Goal: Transaction & Acquisition: Subscribe to service/newsletter

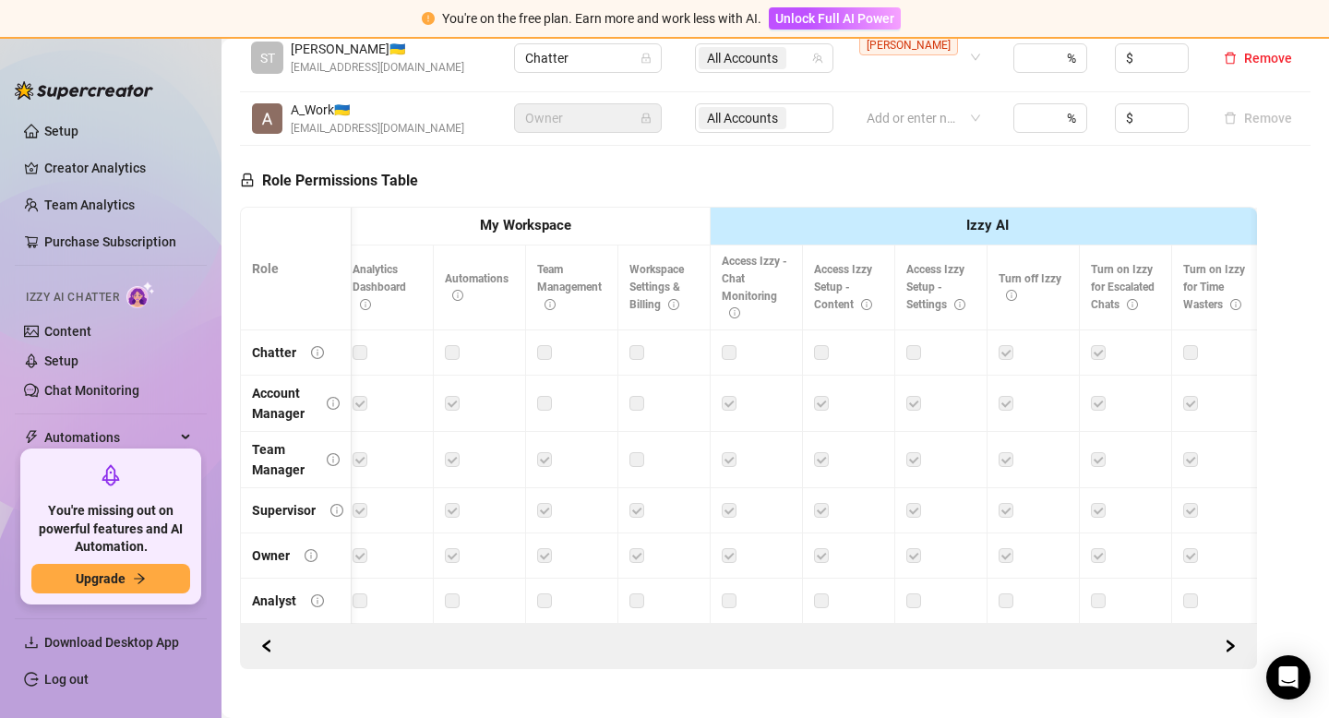
scroll to position [552, 0]
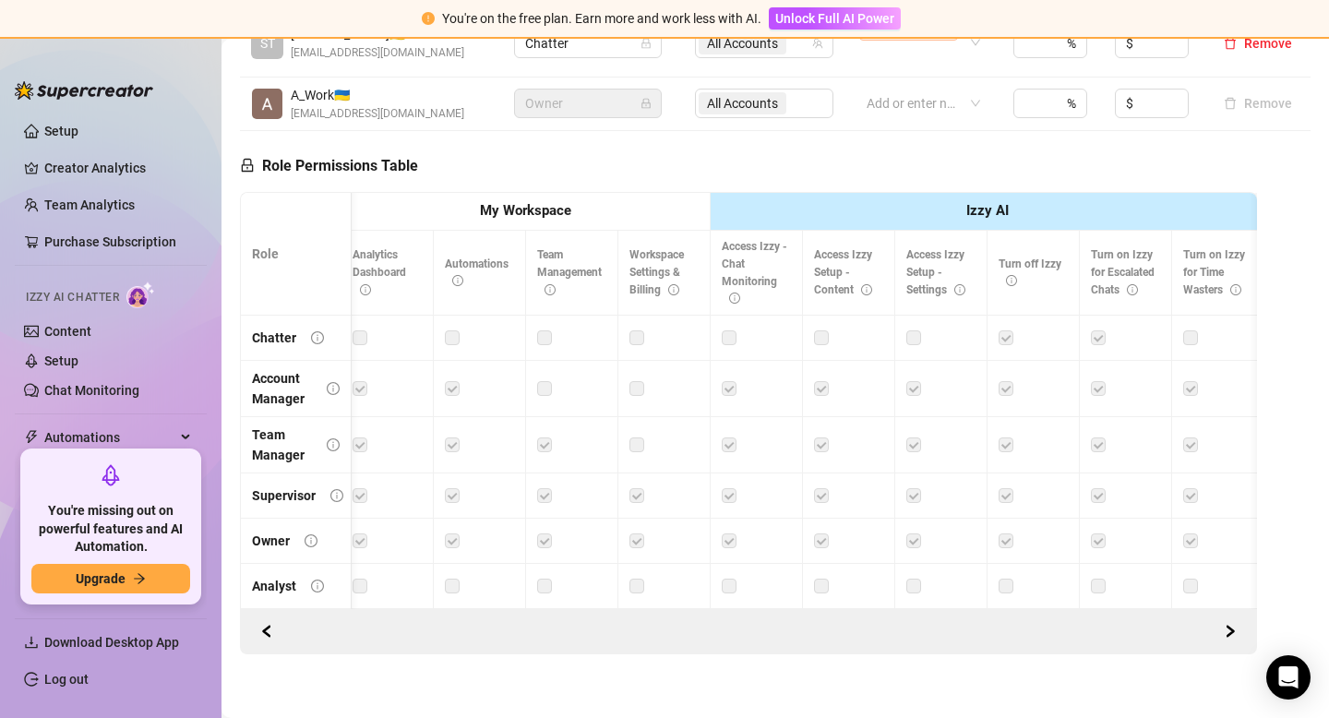
click at [544, 202] on strong "My Workspace" at bounding box center [525, 210] width 91 height 17
click at [897, 196] on th "Izzy AI" at bounding box center [988, 212] width 554 height 38
click at [242, 159] on icon "lock" at bounding box center [248, 165] width 12 height 13
click at [296, 155] on h5 "Role Permissions Table" at bounding box center [329, 166] width 178 height 22
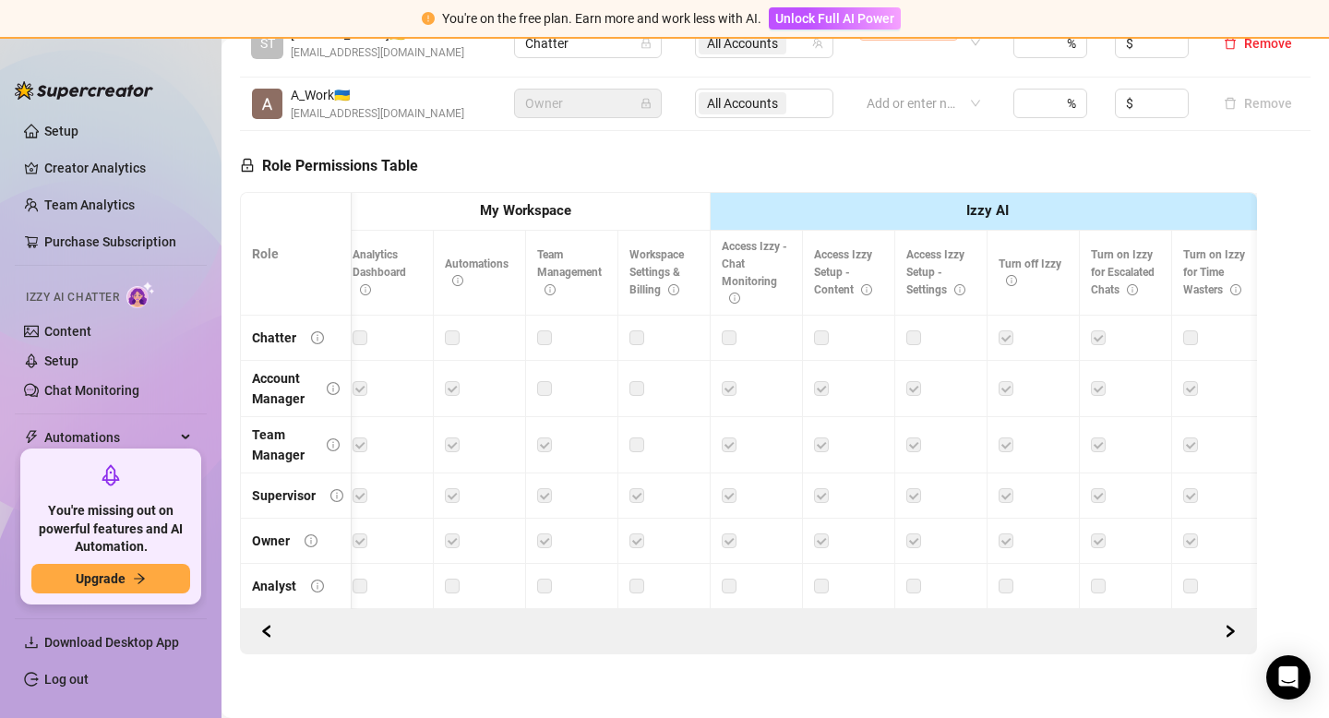
click at [429, 316] on td at bounding box center [388, 338] width 92 height 45
click at [438, 325] on td at bounding box center [480, 338] width 92 height 45
click at [449, 328] on label at bounding box center [452, 338] width 15 height 20
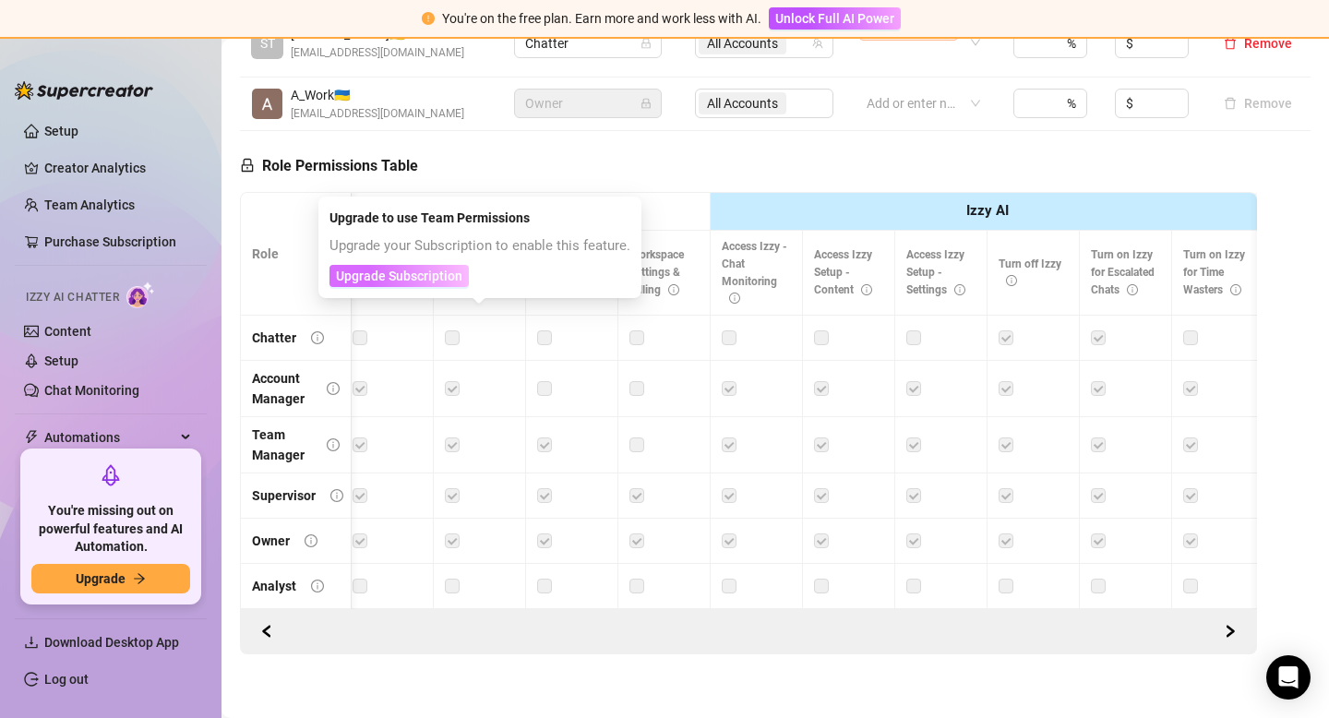
click at [436, 274] on span "Upgrade Subscription" at bounding box center [399, 276] width 126 height 15
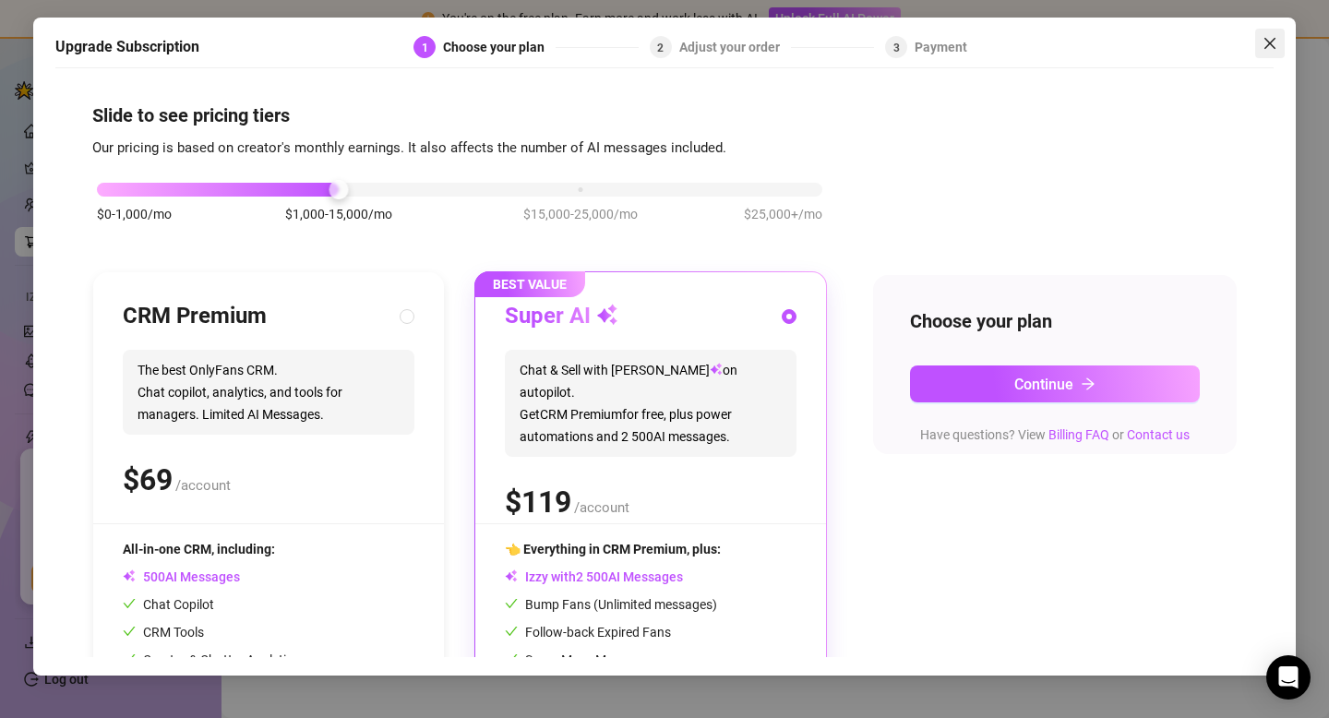
click at [1269, 53] on button "Close" at bounding box center [1270, 44] width 30 height 30
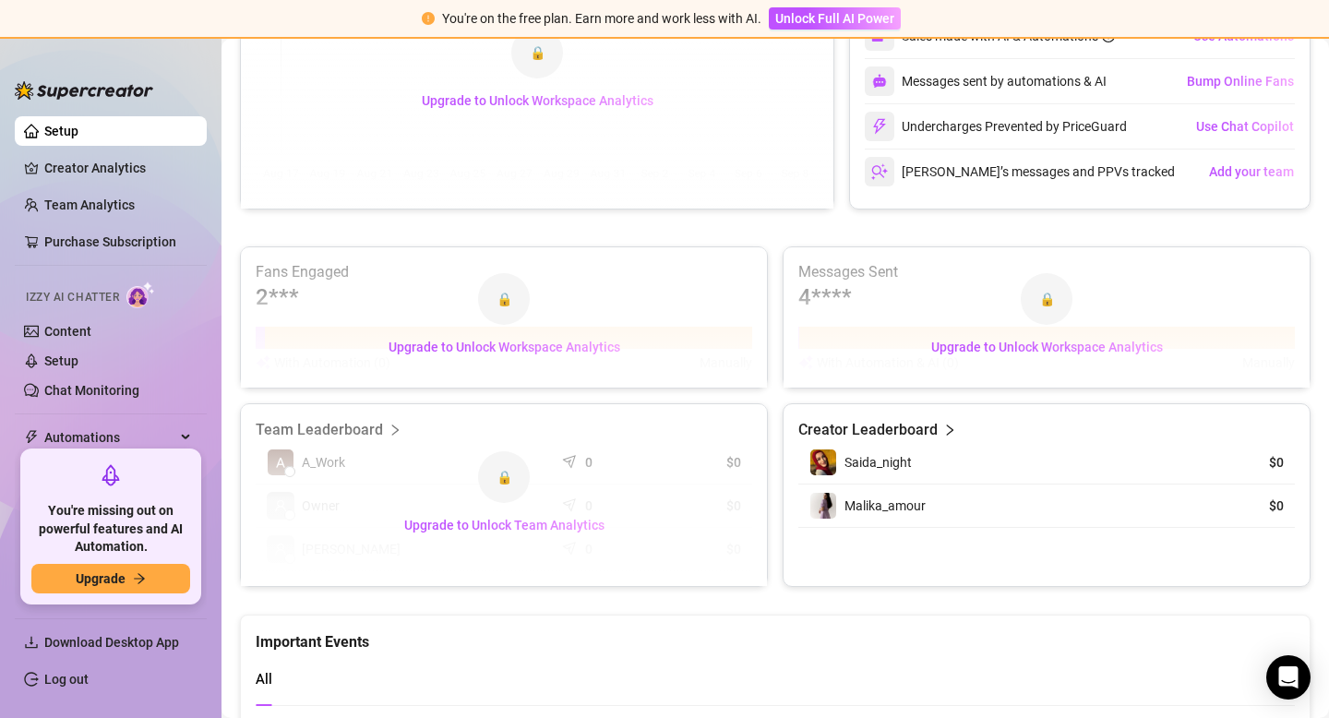
scroll to position [791, 0]
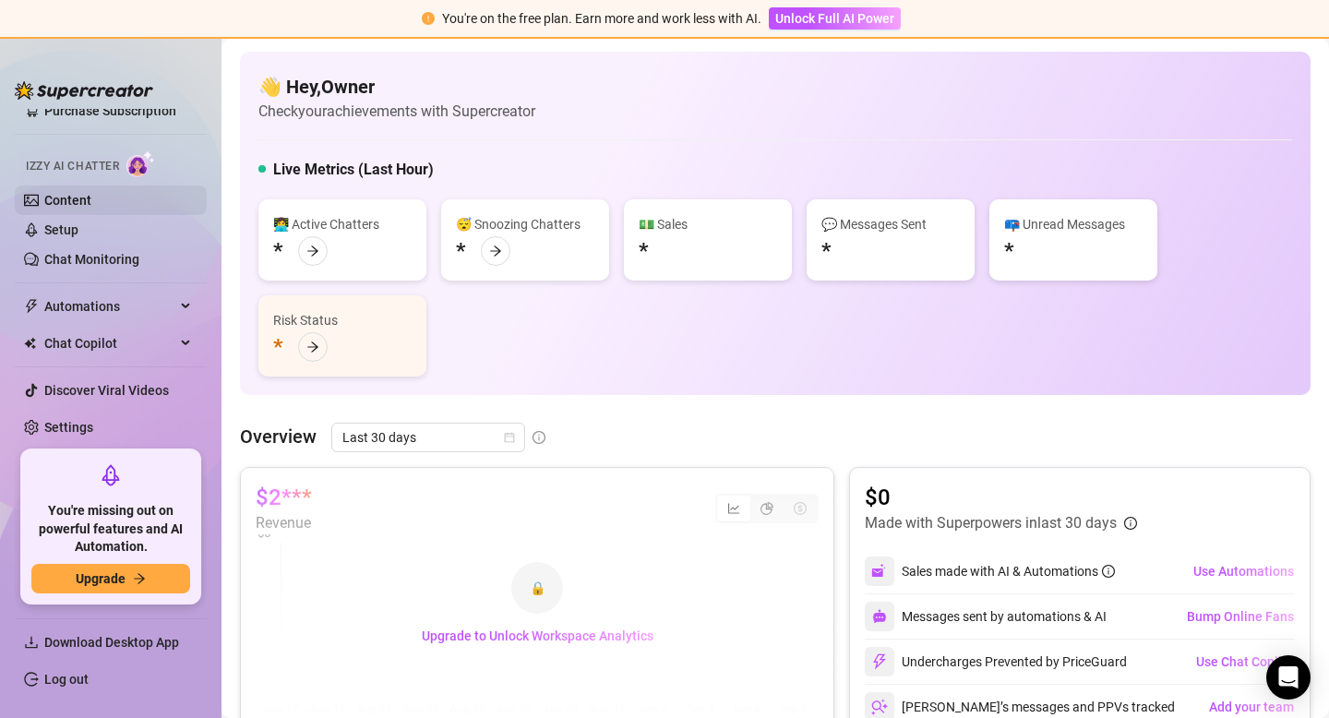
scroll to position [138, 0]
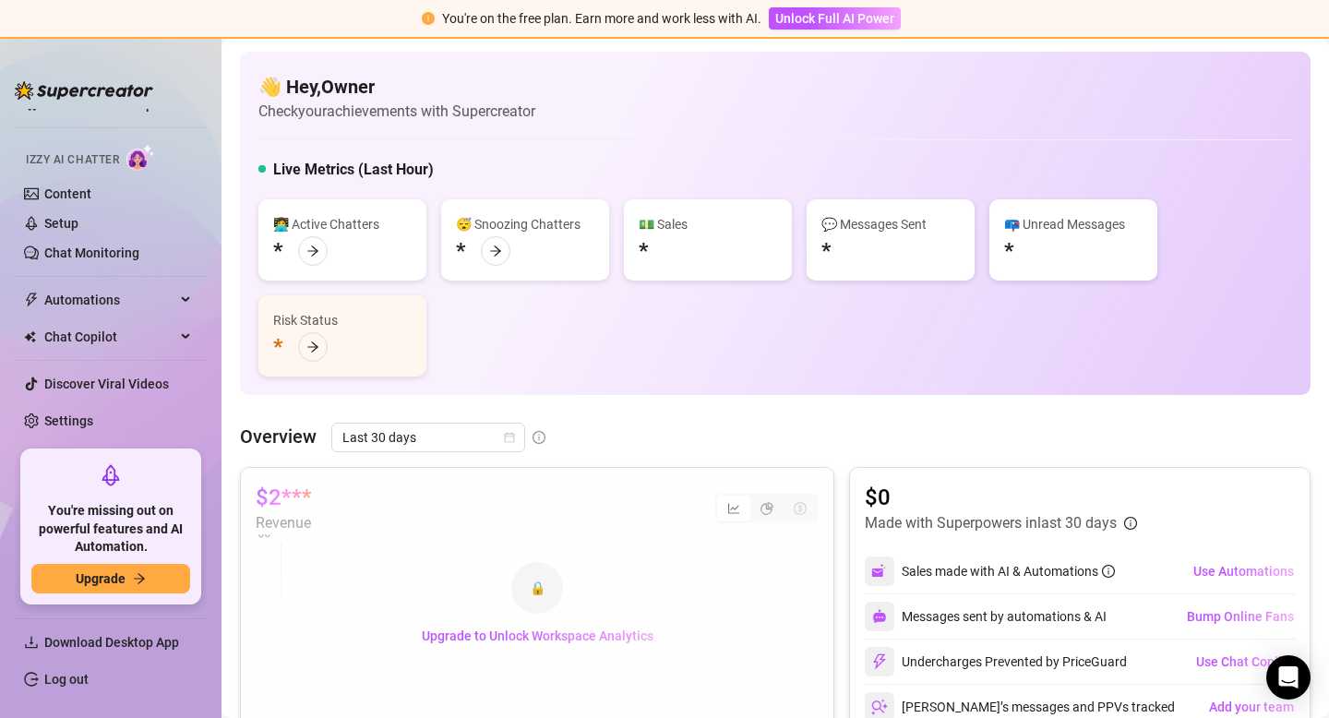
click at [70, 437] on ul "Setup Creator Analytics Team Analytics Purchase Subscription Izzy AI Chatter Co…" at bounding box center [111, 276] width 192 height 334
click at [75, 416] on link "Settings" at bounding box center [68, 421] width 49 height 15
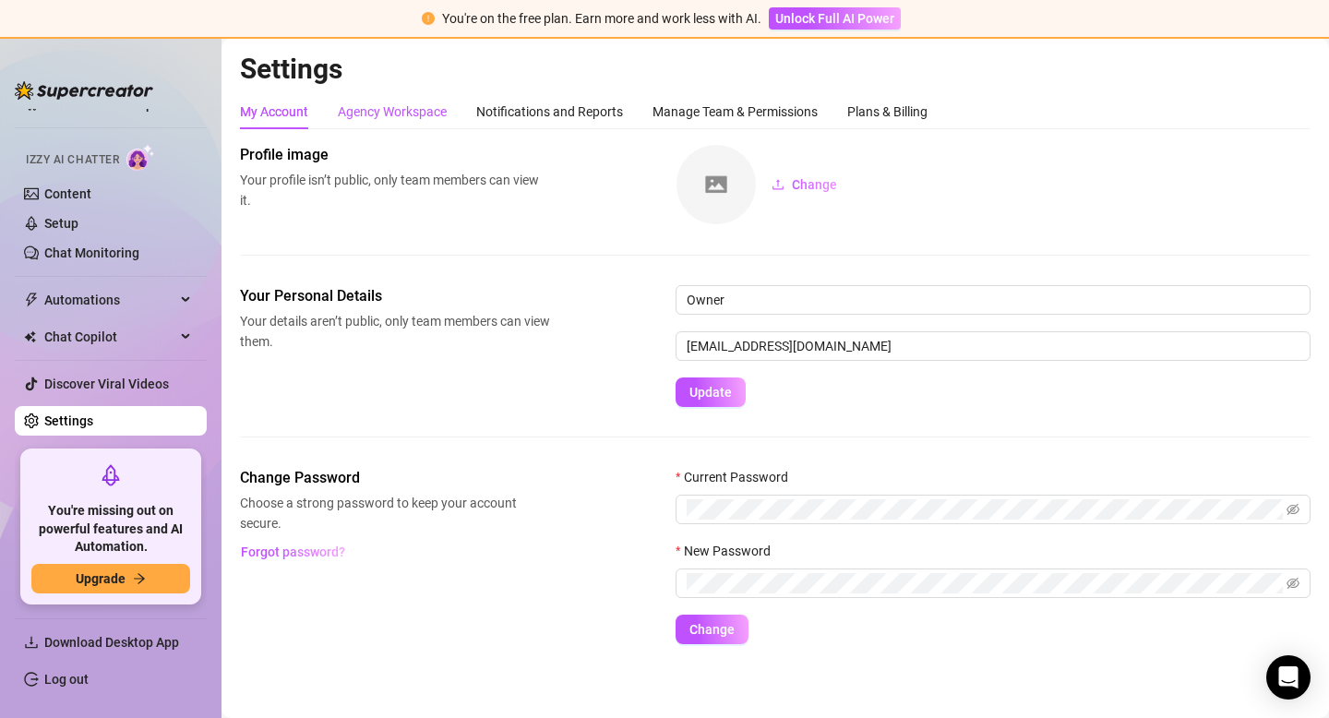
click at [425, 109] on div "Agency Workspace" at bounding box center [392, 112] width 109 height 20
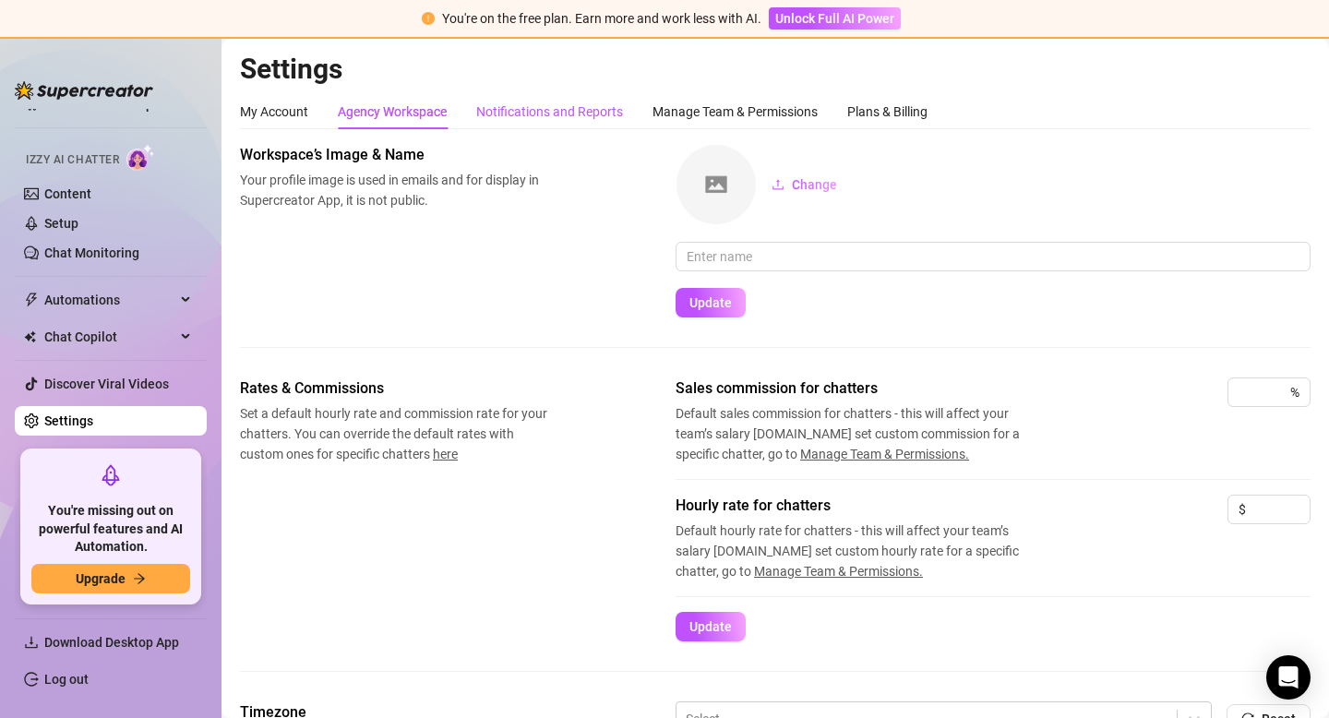
click at [596, 114] on div "Notifications and Reports" at bounding box center [549, 112] width 147 height 20
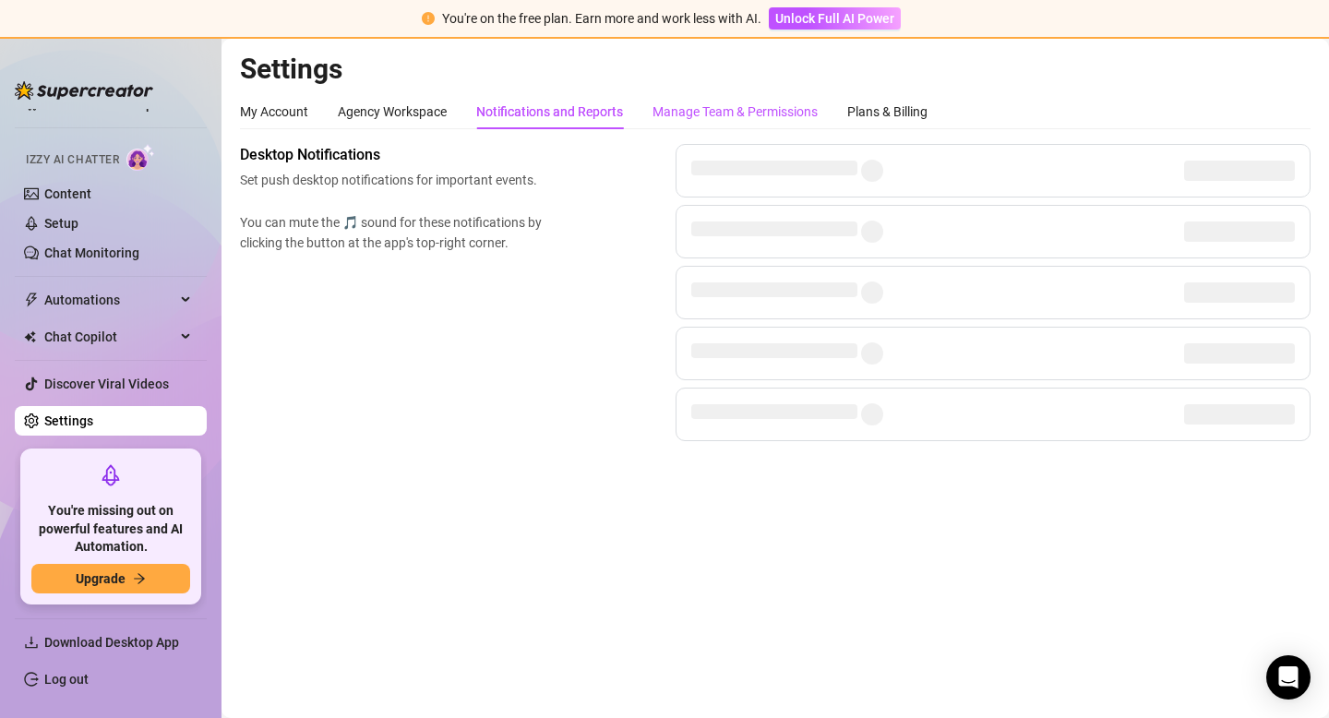
click at [741, 108] on div "Manage Team & Permissions" at bounding box center [735, 112] width 165 height 20
click at [751, 113] on div "Manage Team & Permissions" at bounding box center [735, 112] width 165 height 20
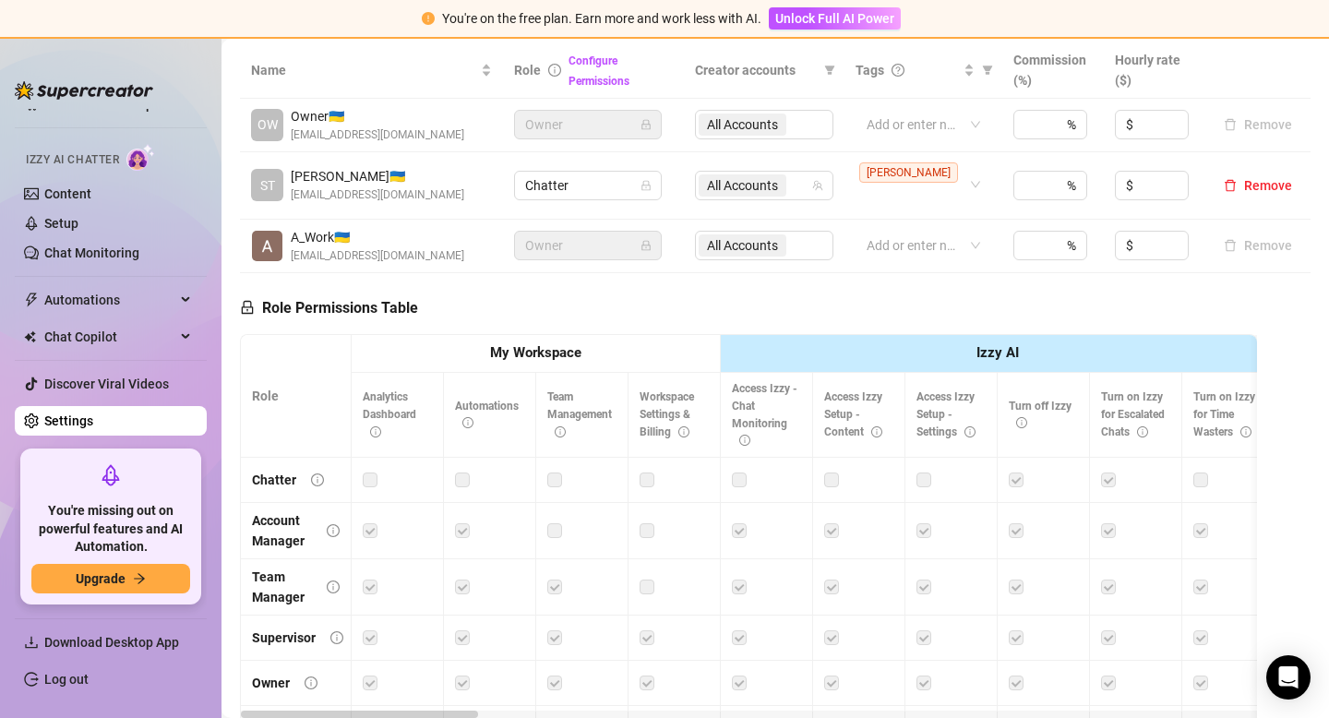
scroll to position [414, 0]
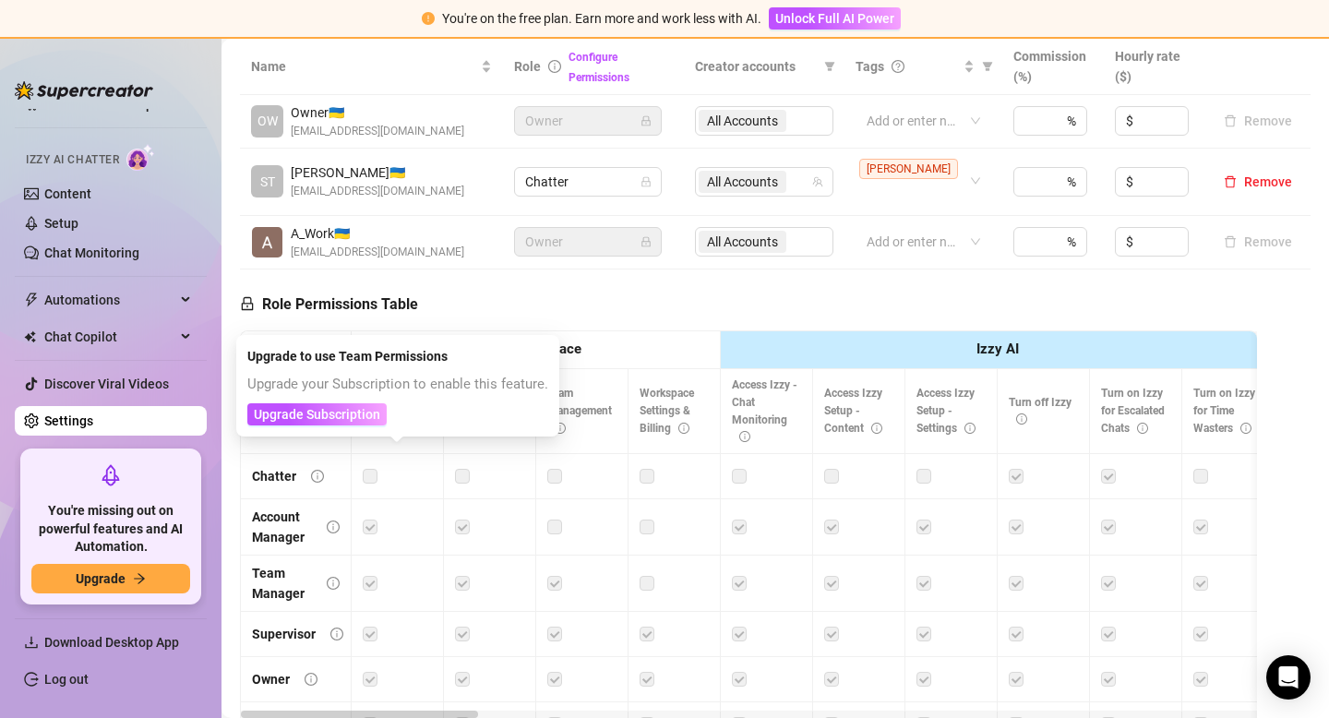
click at [395, 467] on div at bounding box center [397, 476] width 69 height 20
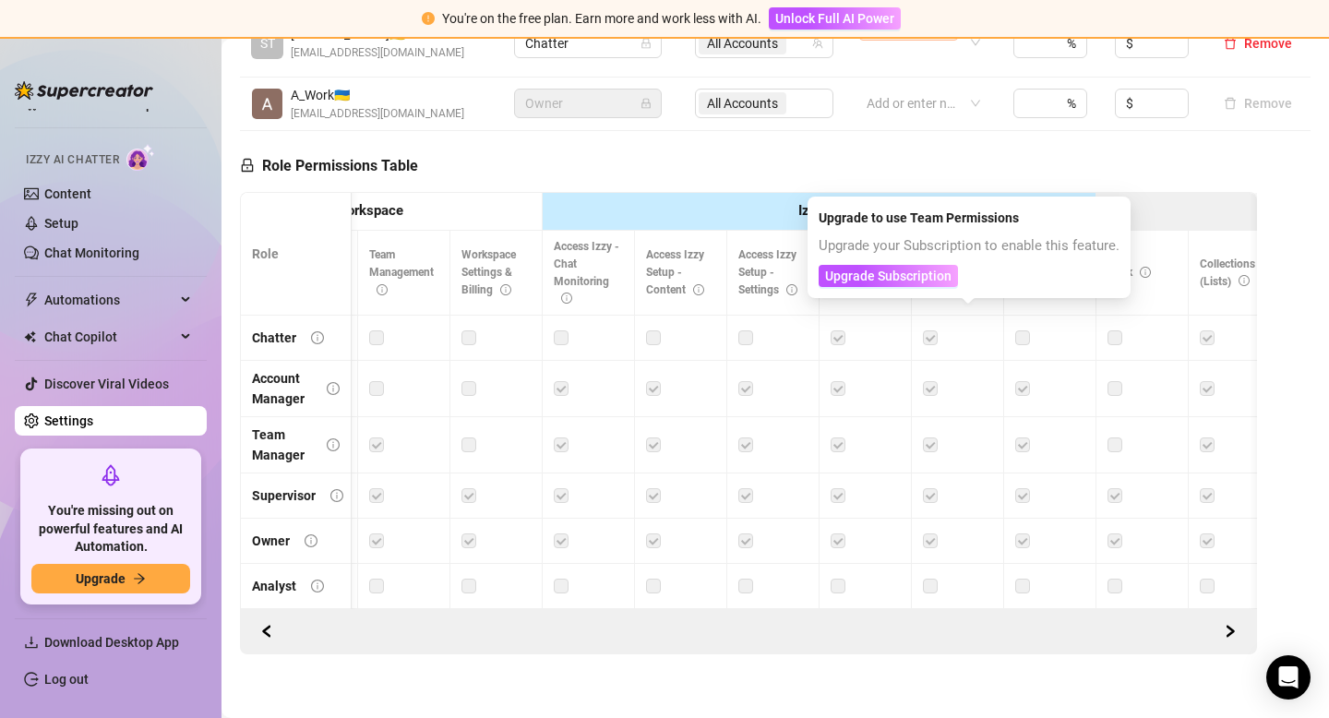
scroll to position [0, 0]
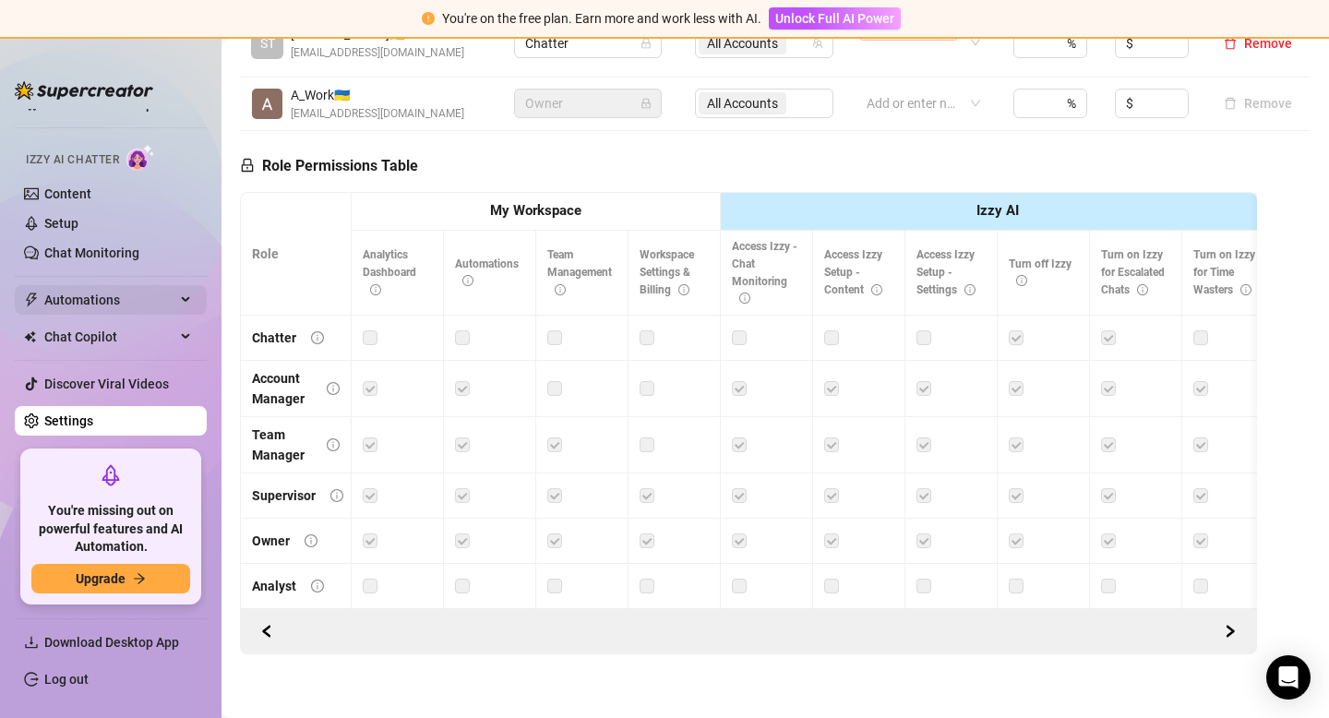
click at [186, 306] on div "Automations" at bounding box center [111, 300] width 192 height 30
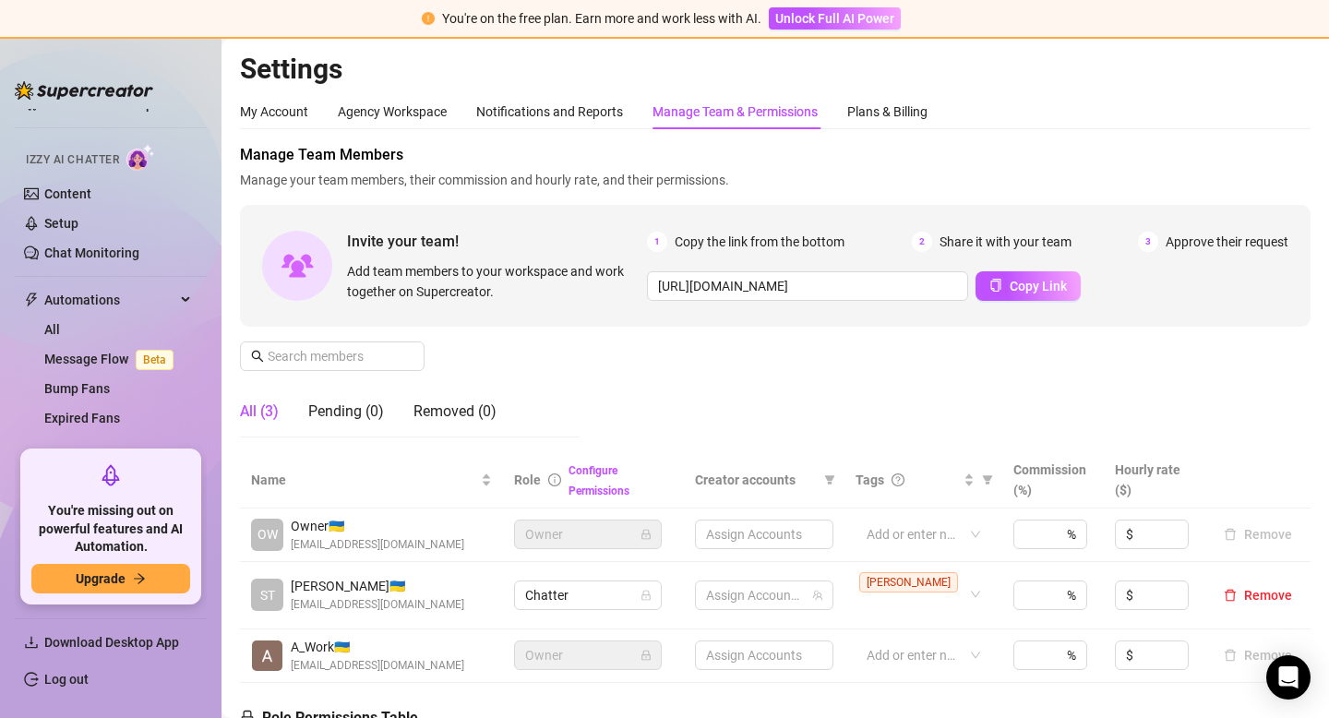
click at [701, 113] on div "Manage Team & Permissions" at bounding box center [735, 112] width 165 height 20
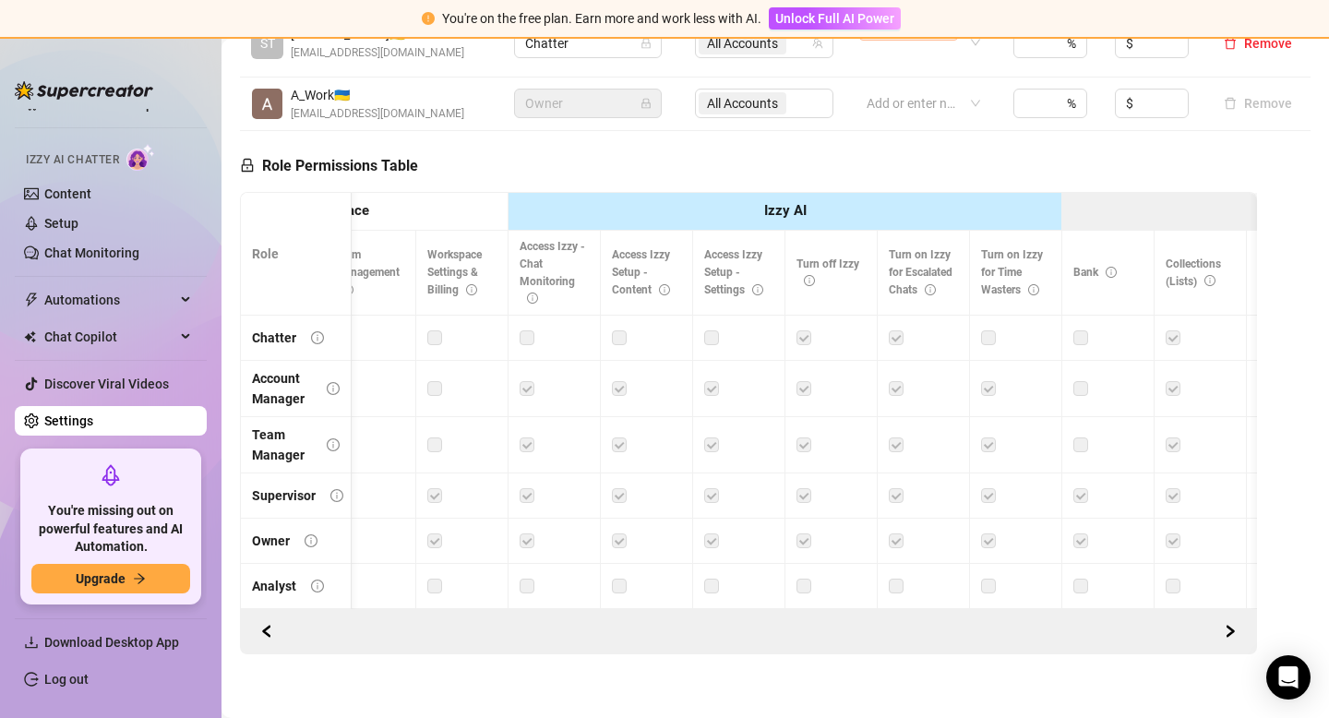
scroll to position [0, 226]
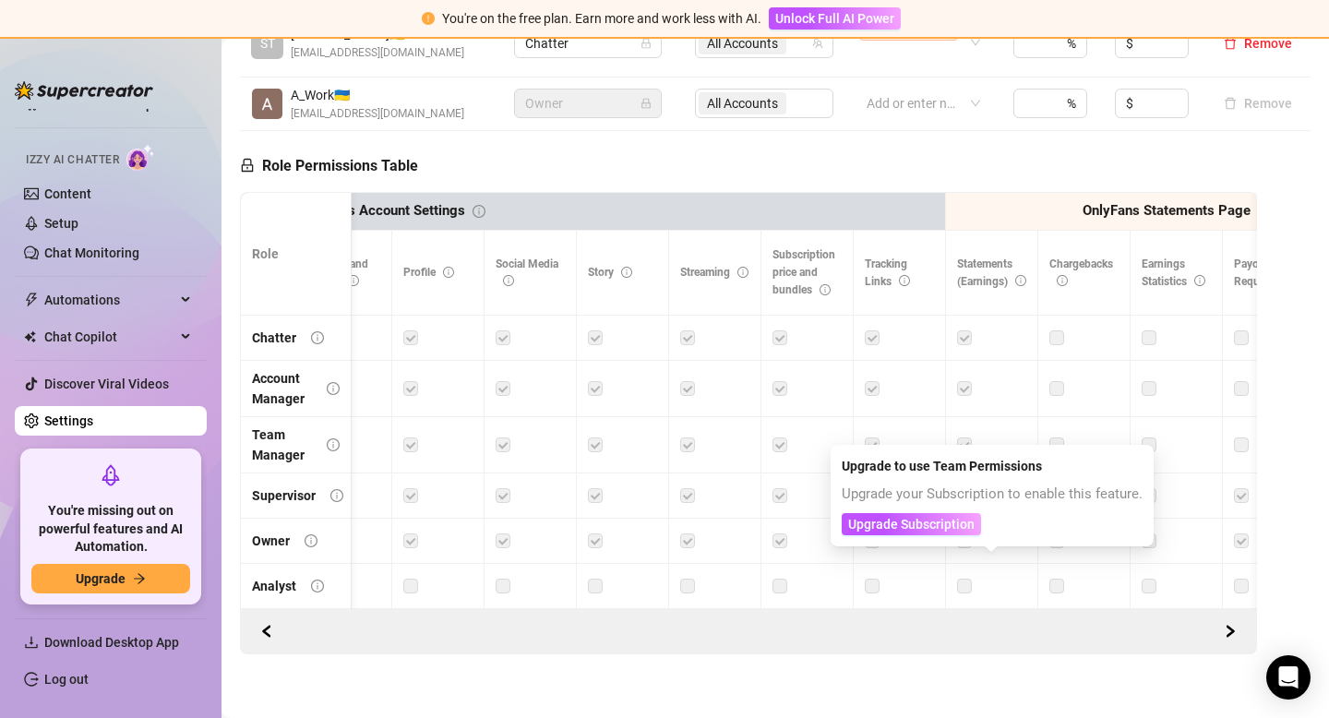
click at [964, 576] on label at bounding box center [964, 586] width 15 height 20
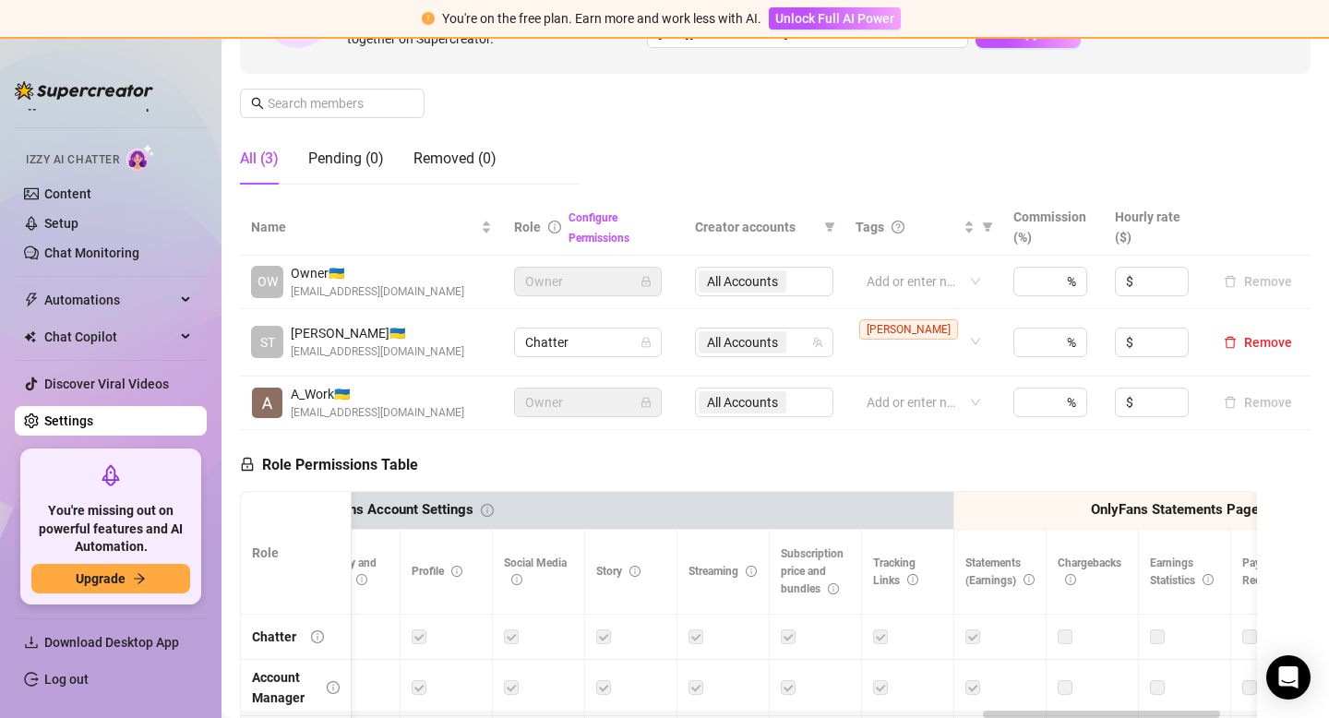
click at [612, 278] on span "Owner" at bounding box center [588, 282] width 126 height 28
click at [612, 329] on span "Chatter" at bounding box center [588, 343] width 126 height 28
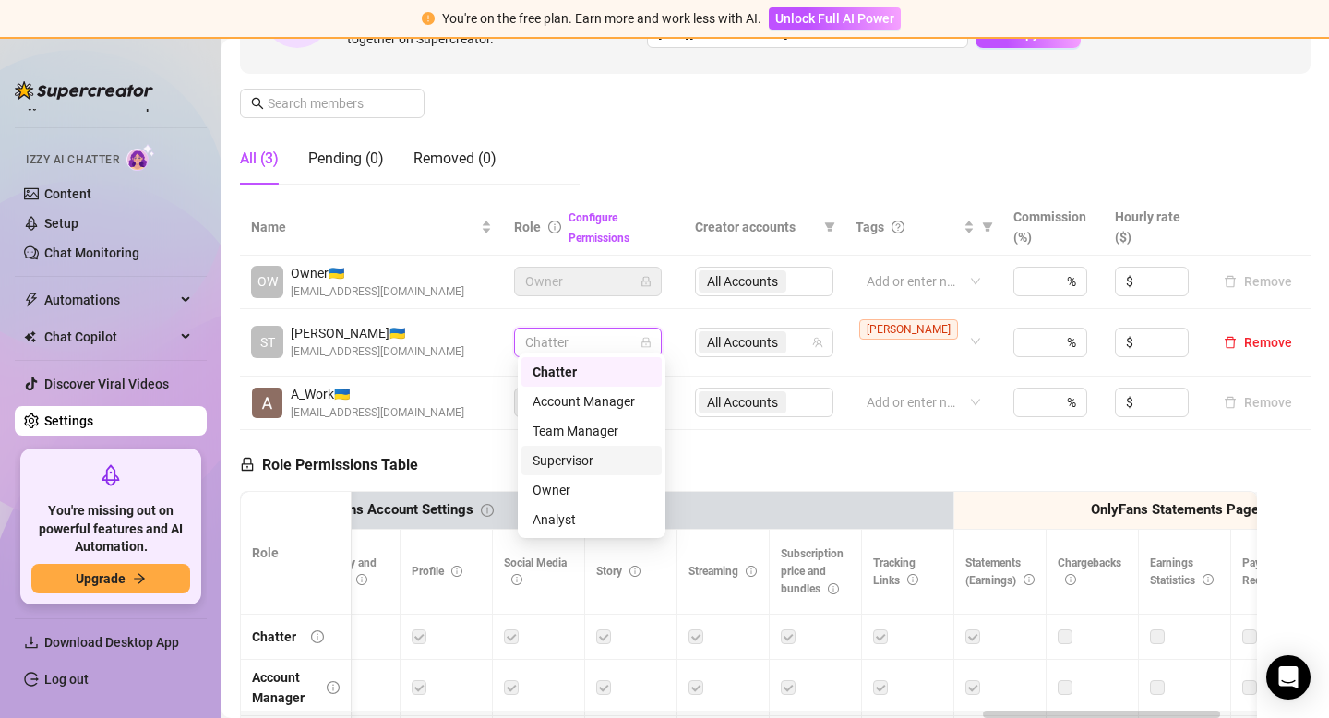
click at [771, 447] on div "Role Permissions Table Role My Workspace Izzy AI OnlyFans Side Menu OnlyFans Ch…" at bounding box center [748, 696] width 1017 height 532
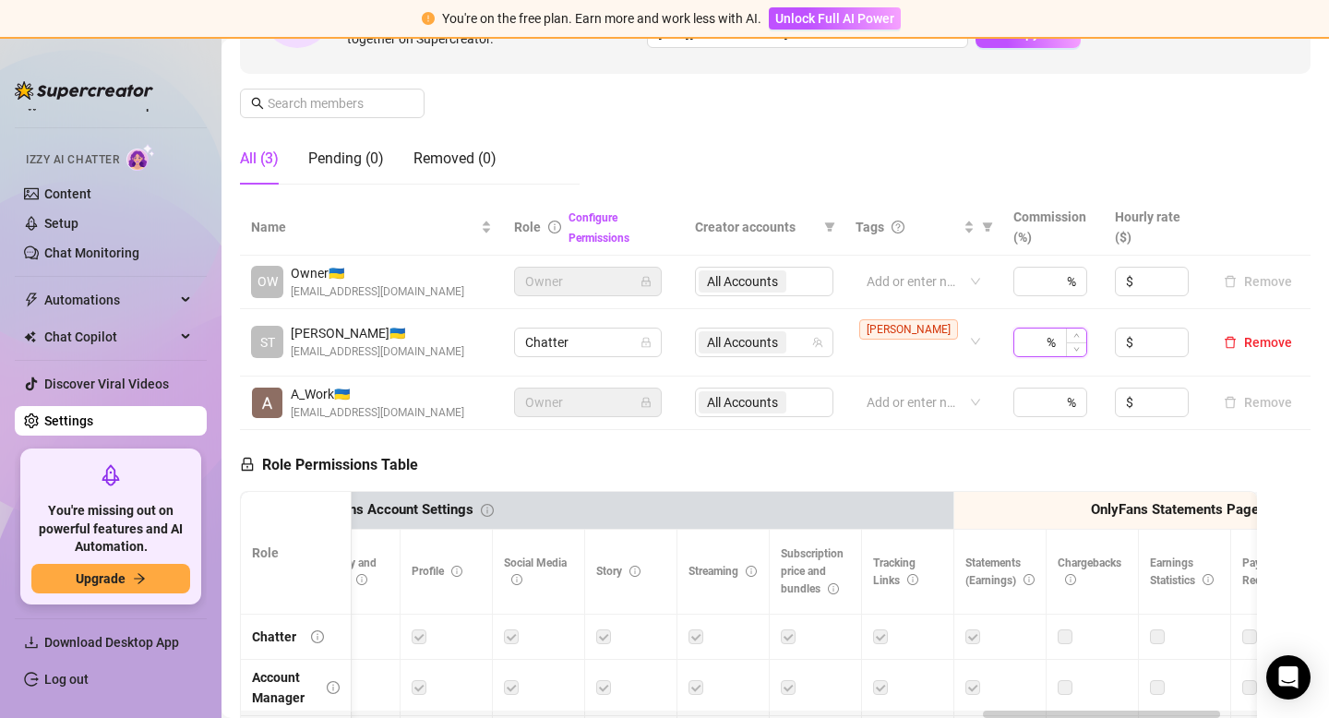
click at [1028, 342] on input at bounding box center [1034, 343] width 18 height 28
type input "1"
type input "10"
click at [1067, 124] on div "Manage Team Members Manage your team members, their commission and hourly rate,…" at bounding box center [775, 45] width 1071 height 308
click at [863, 342] on input "search" at bounding box center [861, 353] width 4 height 22
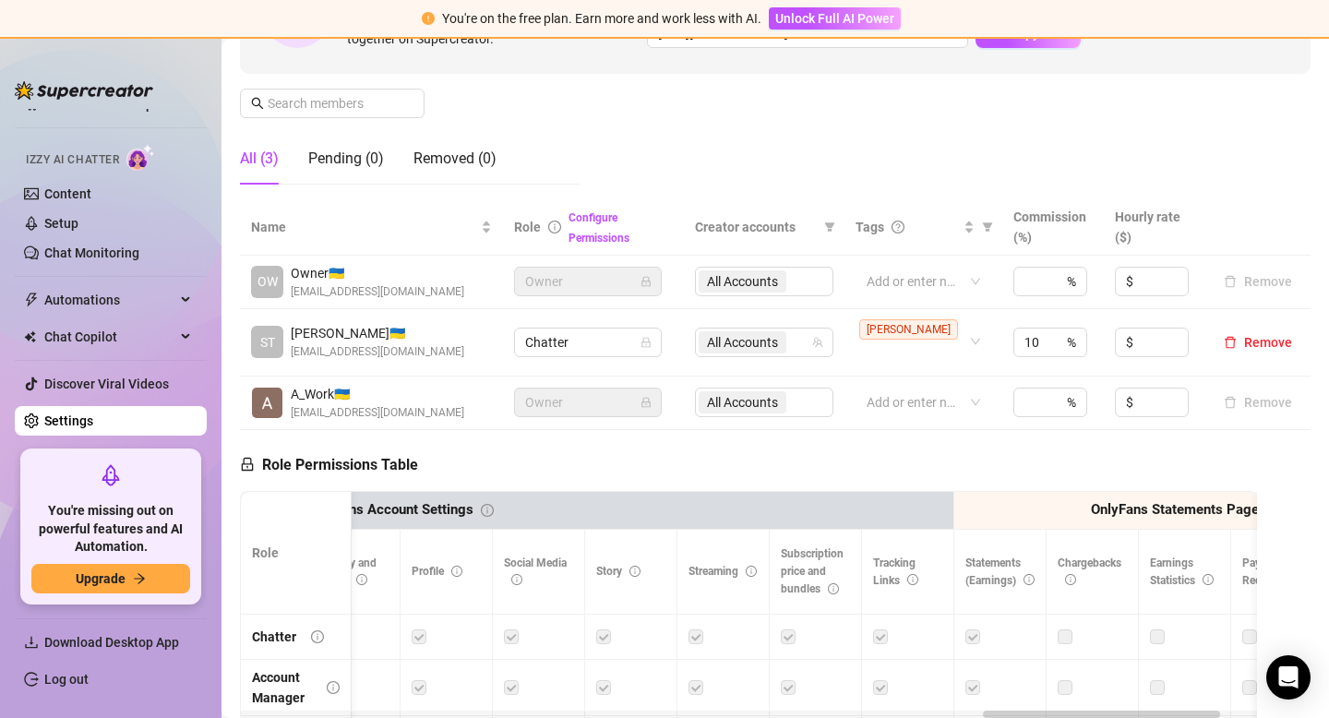
click at [953, 157] on div "Manage Team Members Manage your team members, their commission and hourly rate,…" at bounding box center [775, 45] width 1071 height 308
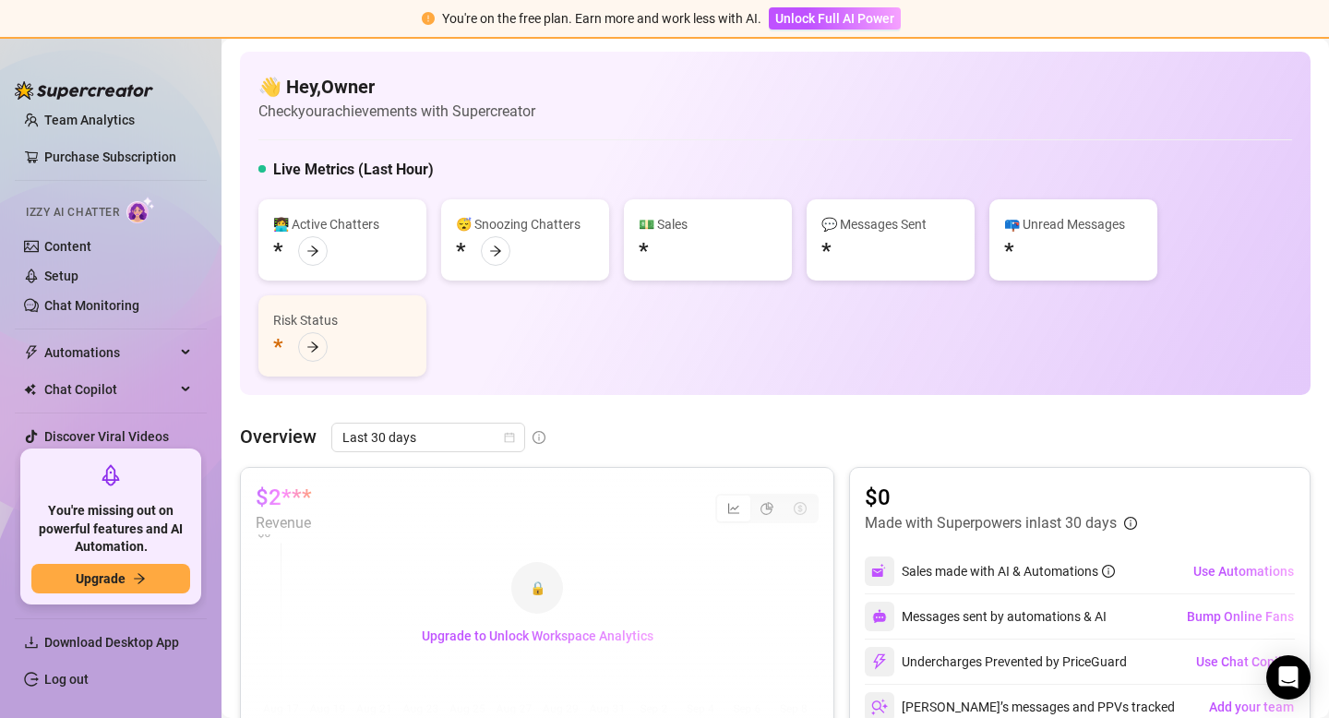
scroll to position [138, 0]
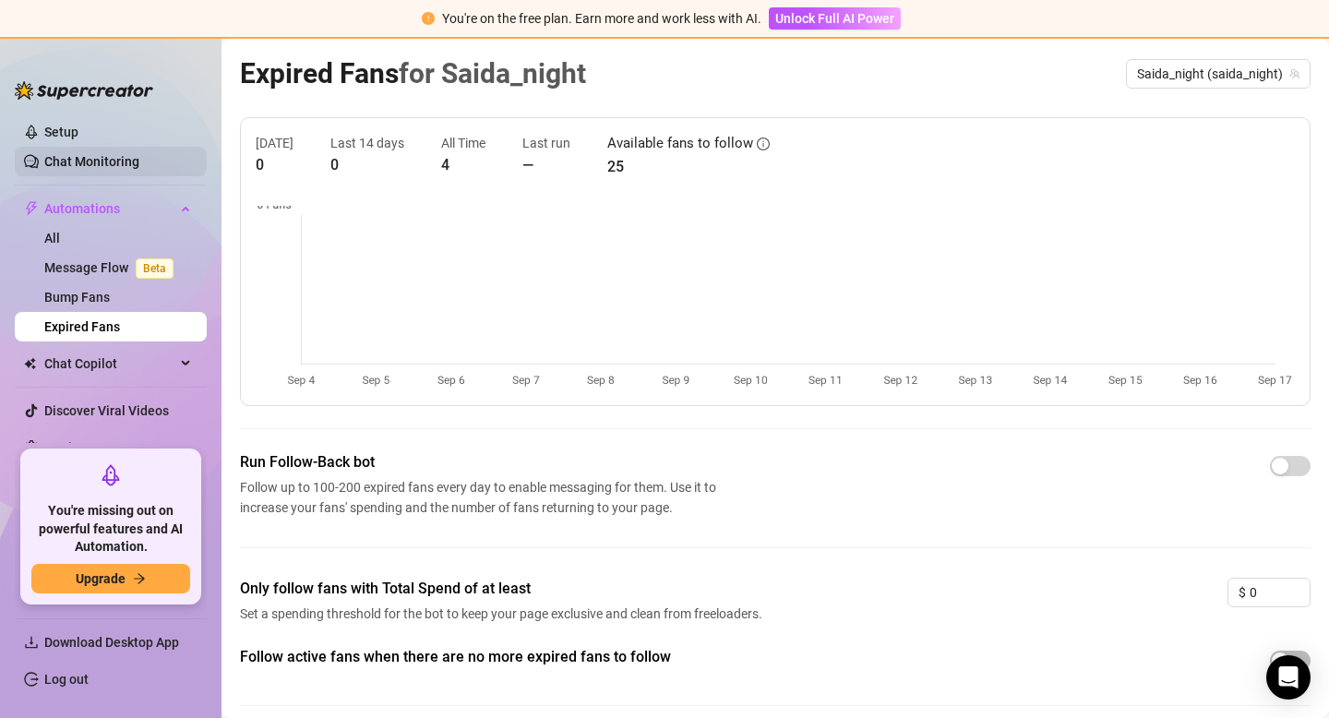
scroll to position [256, 0]
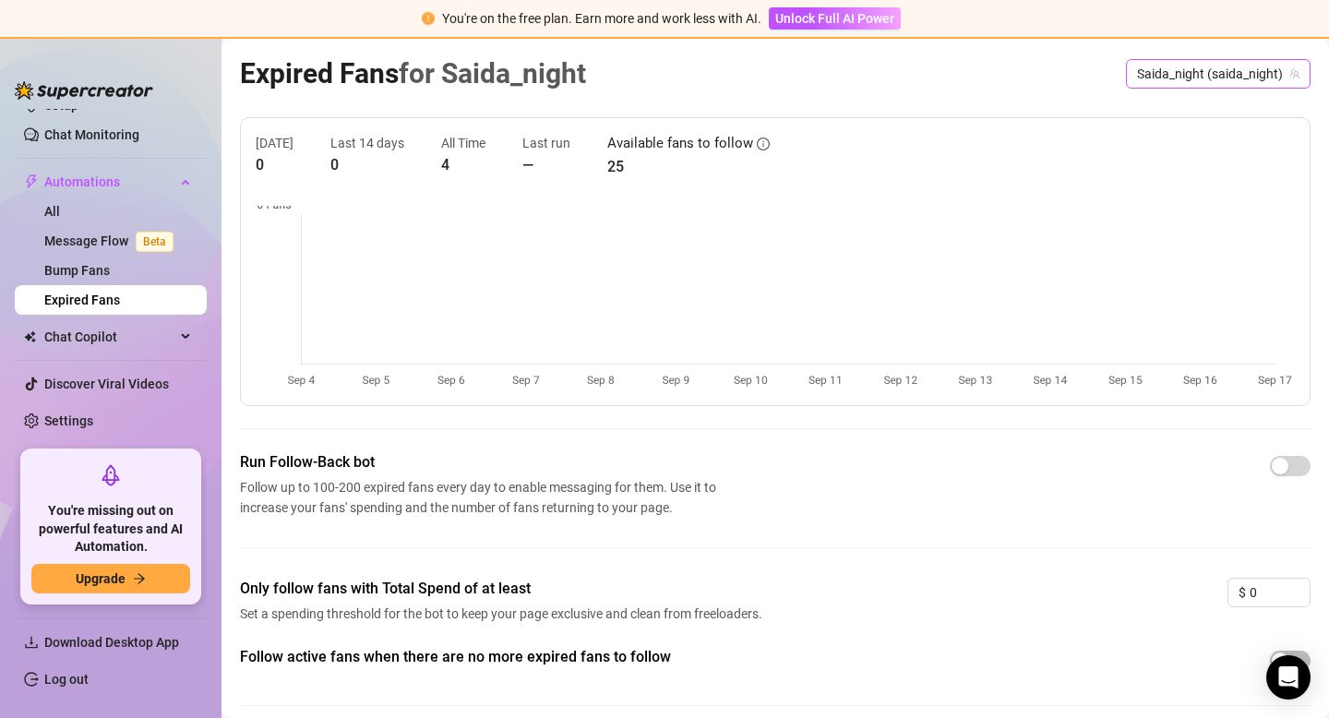
click at [1203, 83] on span "Saida_night (saida_night)" at bounding box center [1218, 74] width 162 height 28
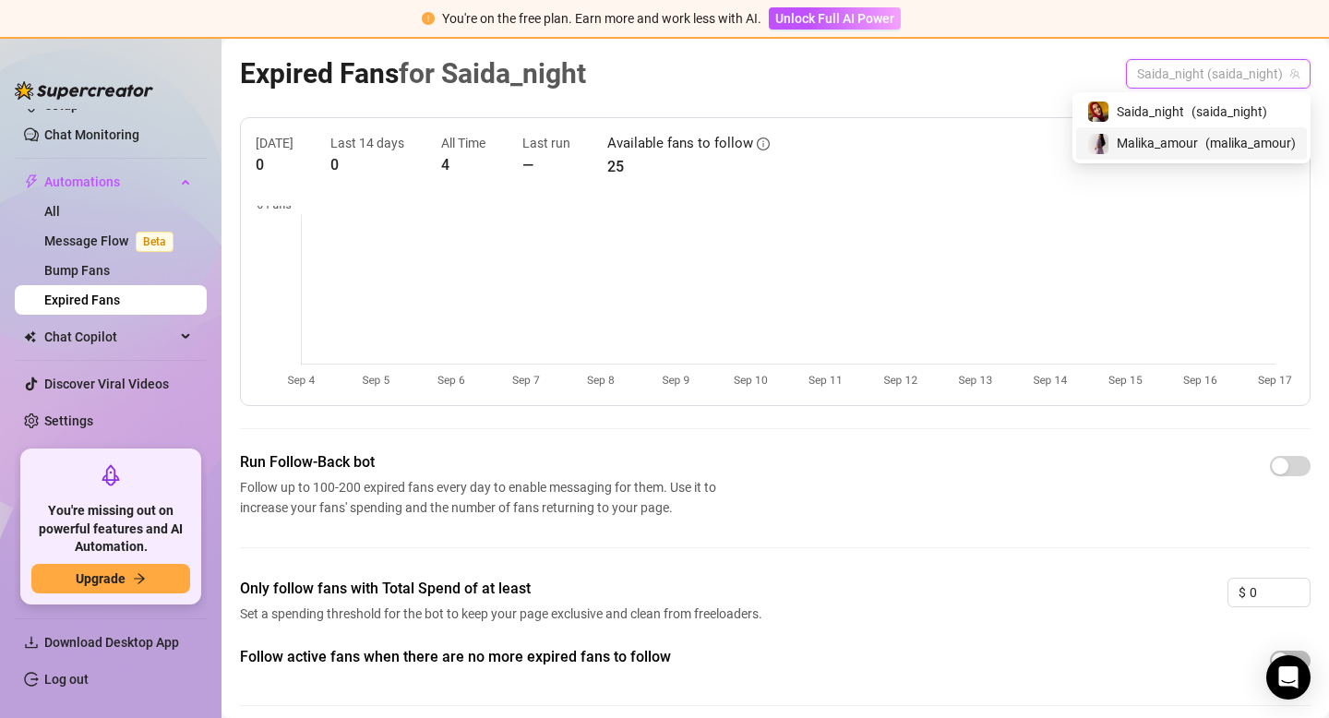
click at [1162, 144] on span "Malika_amour" at bounding box center [1157, 143] width 81 height 20
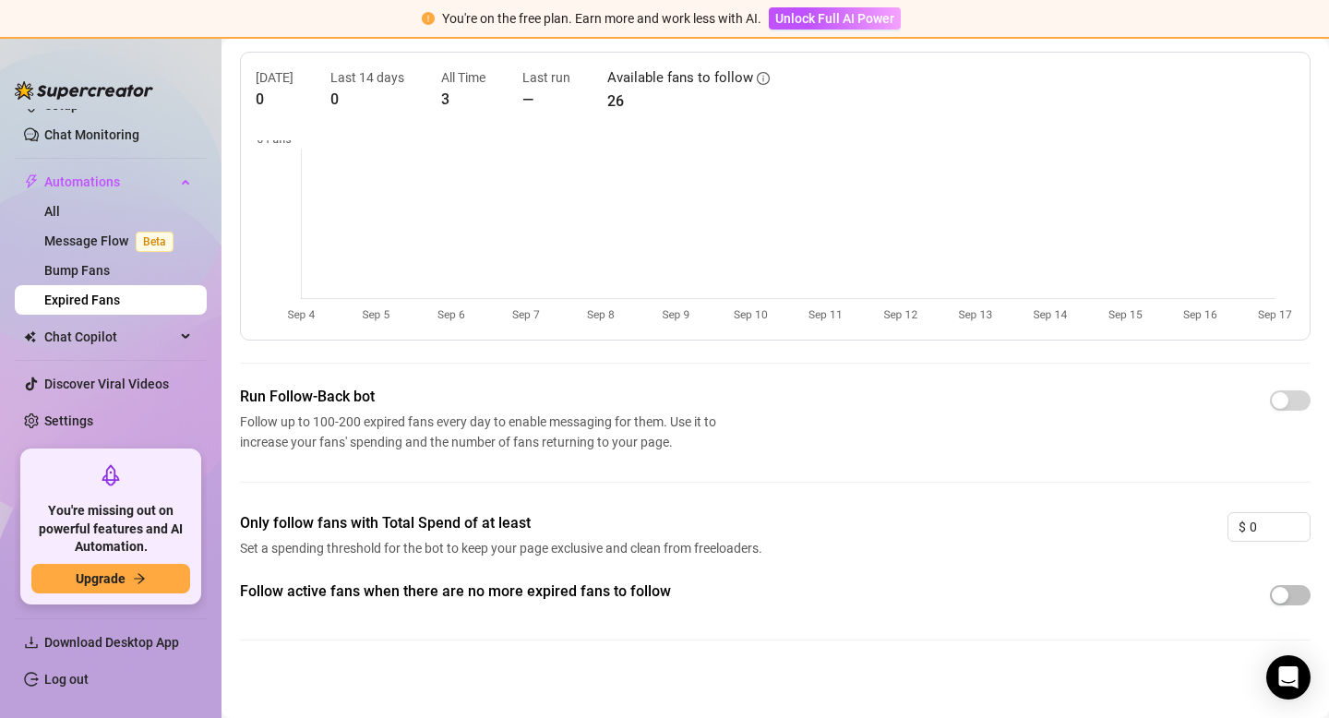
scroll to position [62, 0]
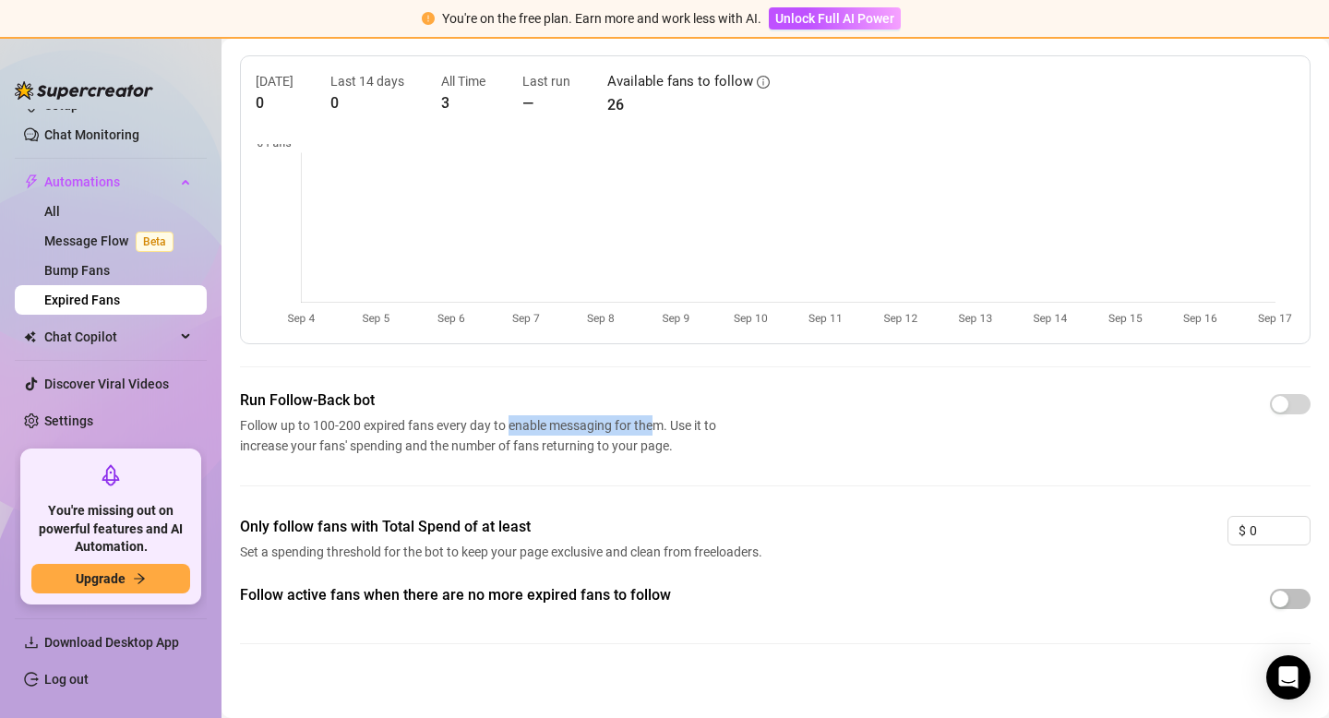
drag, startPoint x: 509, startPoint y: 428, endPoint x: 660, endPoint y: 426, distance: 151.4
click at [660, 426] on span "Follow up to 100-200 expired fans every day to enable messaging for them. Use i…" at bounding box center [482, 435] width 484 height 41
drag, startPoint x: 336, startPoint y: 446, endPoint x: 558, endPoint y: 437, distance: 222.7
click at [558, 437] on span "Follow up to 100-200 expired fans every day to enable messaging for them. Use i…" at bounding box center [482, 435] width 484 height 41
drag, startPoint x: 255, startPoint y: 542, endPoint x: 490, endPoint y: 546, distance: 235.4
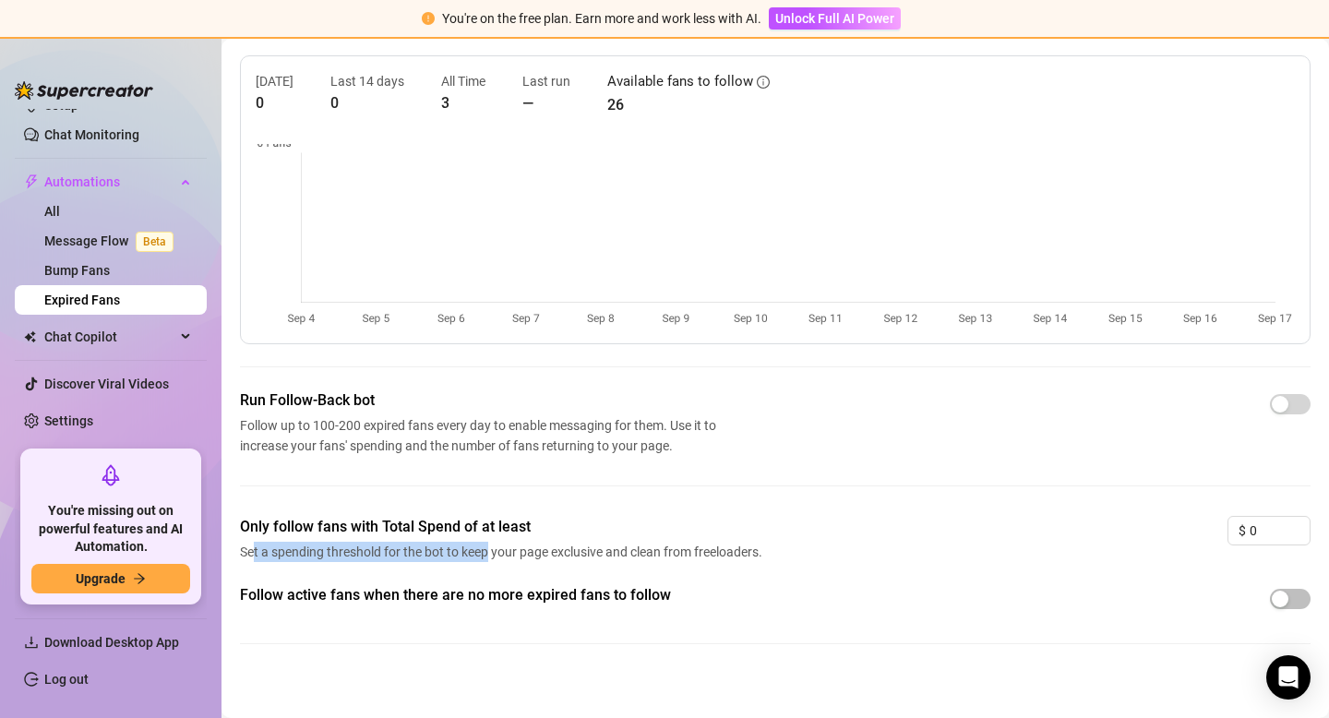
click at [490, 546] on span "Set a spending threshold for the bot to keep your page exclusive and clean from…" at bounding box center [504, 552] width 528 height 20
click at [571, 559] on span "Set a spending threshold for the bot to keep your page exclusive and clean from…" at bounding box center [504, 552] width 528 height 20
drag, startPoint x: 451, startPoint y: 552, endPoint x: 601, endPoint y: 551, distance: 149.5
click at [601, 551] on span "Set a spending threshold for the bot to keep your page exclusive and clean from…" at bounding box center [504, 552] width 528 height 20
drag, startPoint x: 658, startPoint y: 553, endPoint x: 768, endPoint y: 555, distance: 109.9
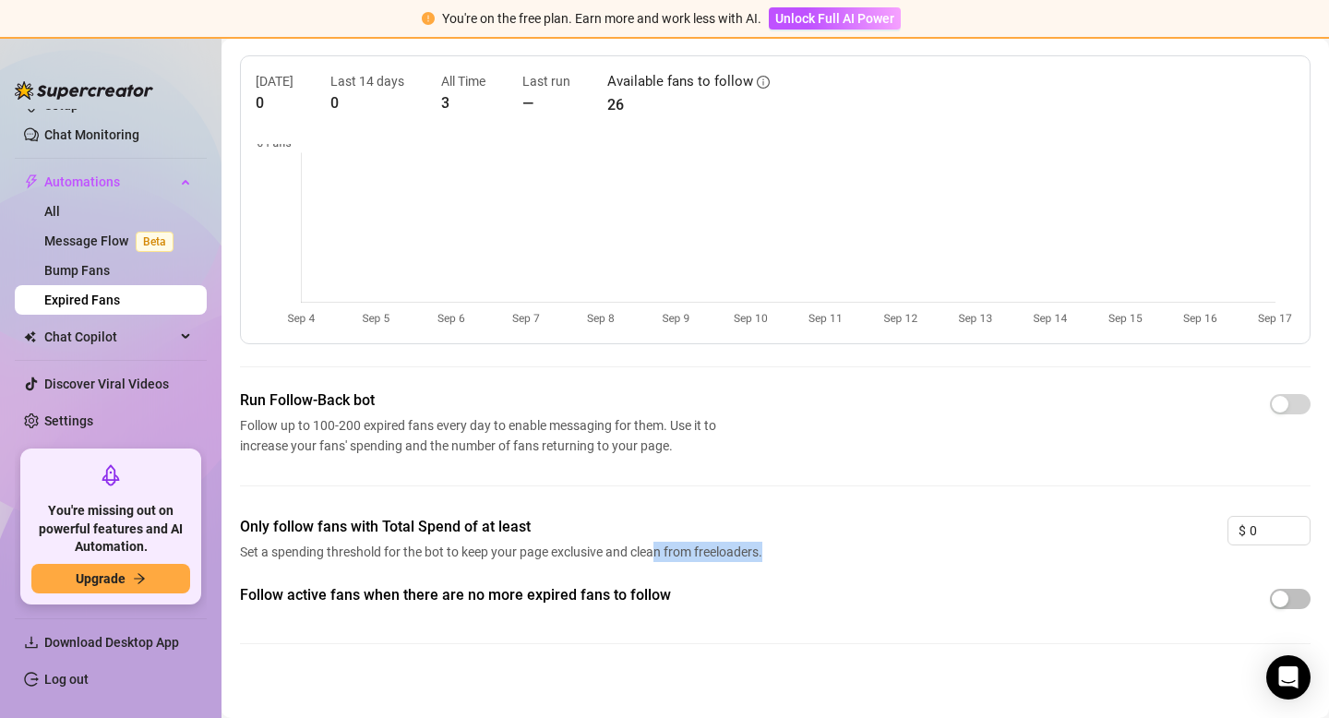
click at [768, 555] on div "Only follow fans with Total Spend of at least Set a spending threshold for the …" at bounding box center [775, 550] width 1071 height 68
click at [771, 555] on div "Only follow fans with Total Spend of at least Set a spending threshold for the …" at bounding box center [775, 550] width 1071 height 68
drag, startPoint x: 771, startPoint y: 555, endPoint x: 699, endPoint y: 546, distance: 72.6
click at [699, 546] on div "Only follow fans with Total Spend of at least Set a spending threshold for the …" at bounding box center [775, 550] width 1071 height 68
click at [687, 518] on div at bounding box center [687, 518] width 0 height 0
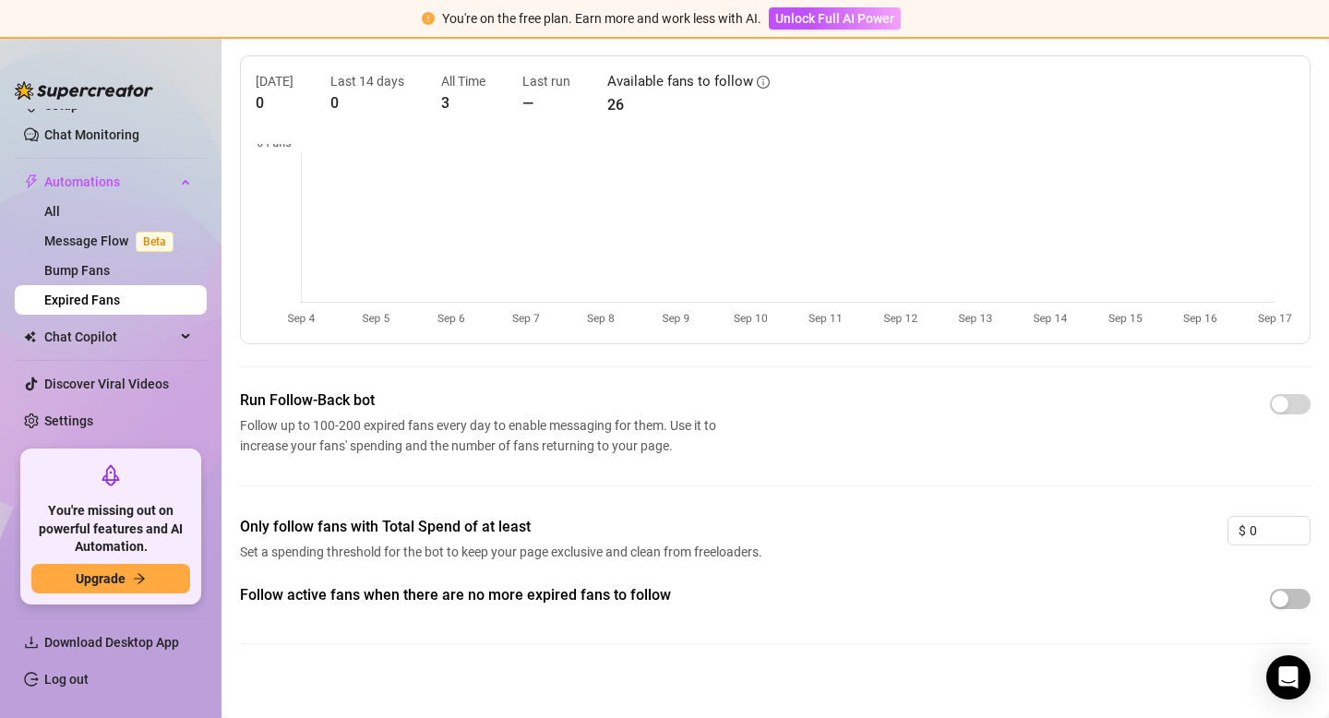
click at [821, 599] on div "Follow active fans when there are no more expired fans to follow" at bounding box center [775, 599] width 1071 height 30
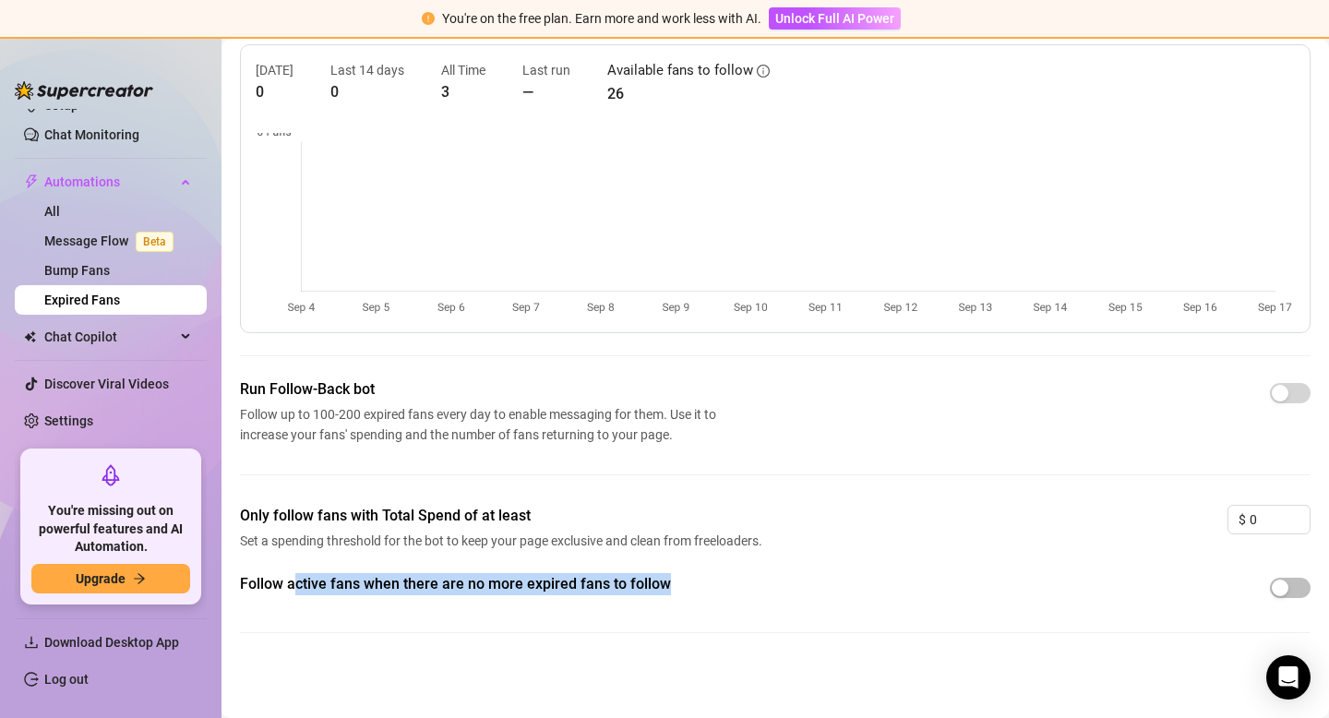
drag, startPoint x: 298, startPoint y: 589, endPoint x: 556, endPoint y: 596, distance: 257.7
click at [556, 596] on div "Follow active fans when there are no more expired fans to follow" at bounding box center [504, 586] width 528 height 26
drag, startPoint x: 682, startPoint y: 582, endPoint x: 238, endPoint y: 576, distance: 444.1
click at [238, 576] on main "Expired Fans for Malika_amour Malika_amour (malika_amour) Today 0 Last 14 days …" at bounding box center [776, 342] width 1108 height 752
click at [226, 549] on div at bounding box center [226, 549] width 0 height 0
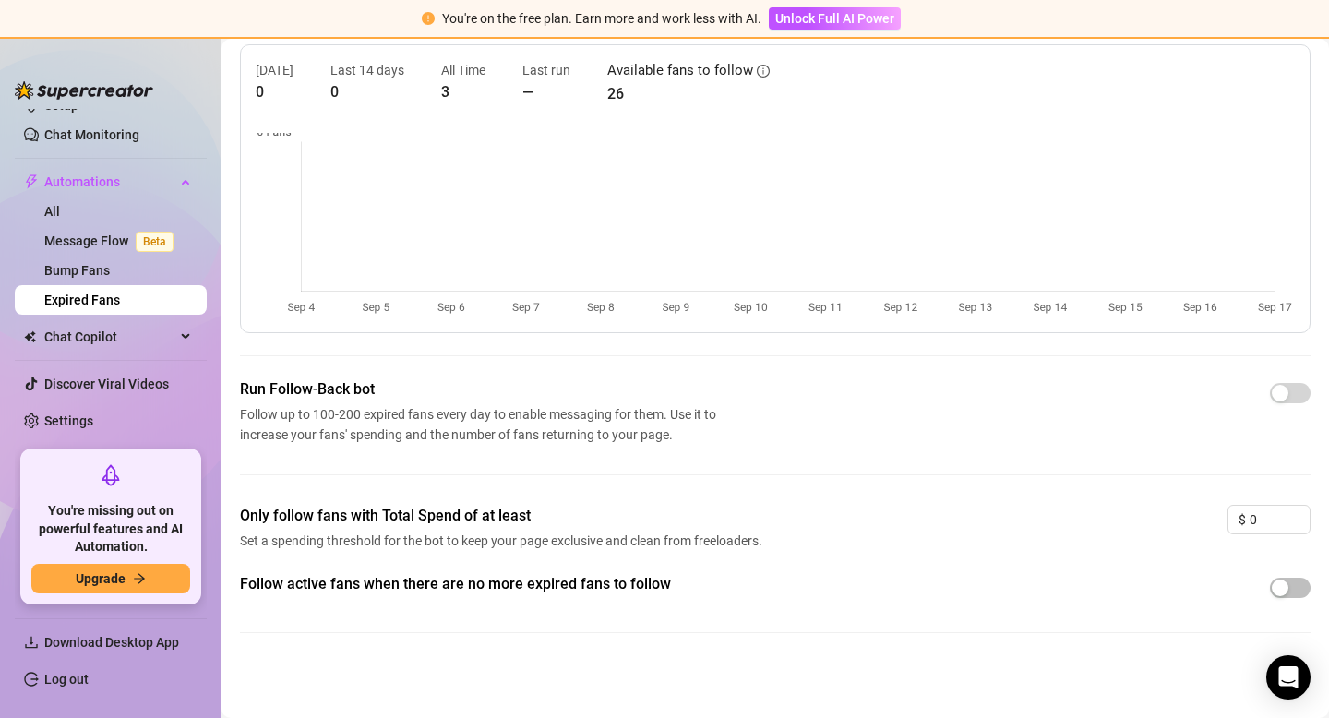
click at [877, 535] on div "Only follow fans with Total Spend of at least Set a spending threshold for the …" at bounding box center [775, 539] width 1071 height 68
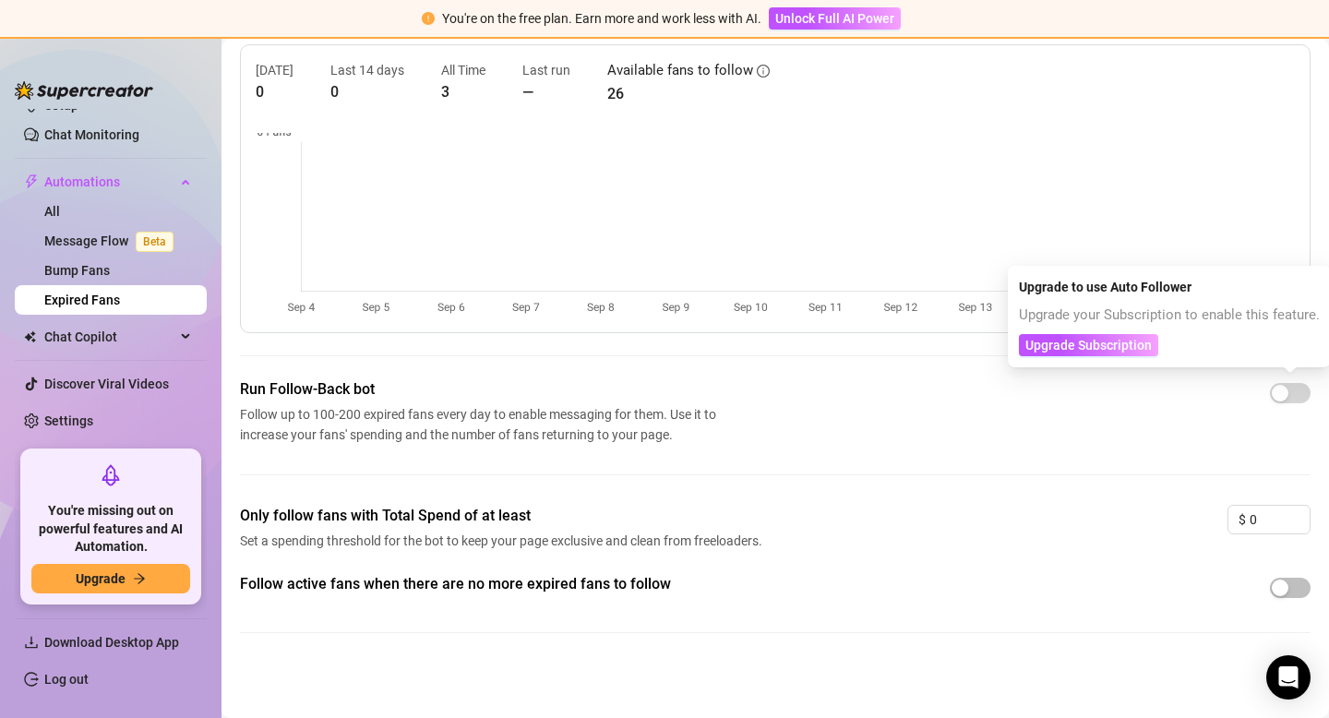
click at [1167, 393] on div "Run Follow-Back bot Follow up to 100-200 expired fans every day to enable messa…" at bounding box center [775, 411] width 1071 height 66
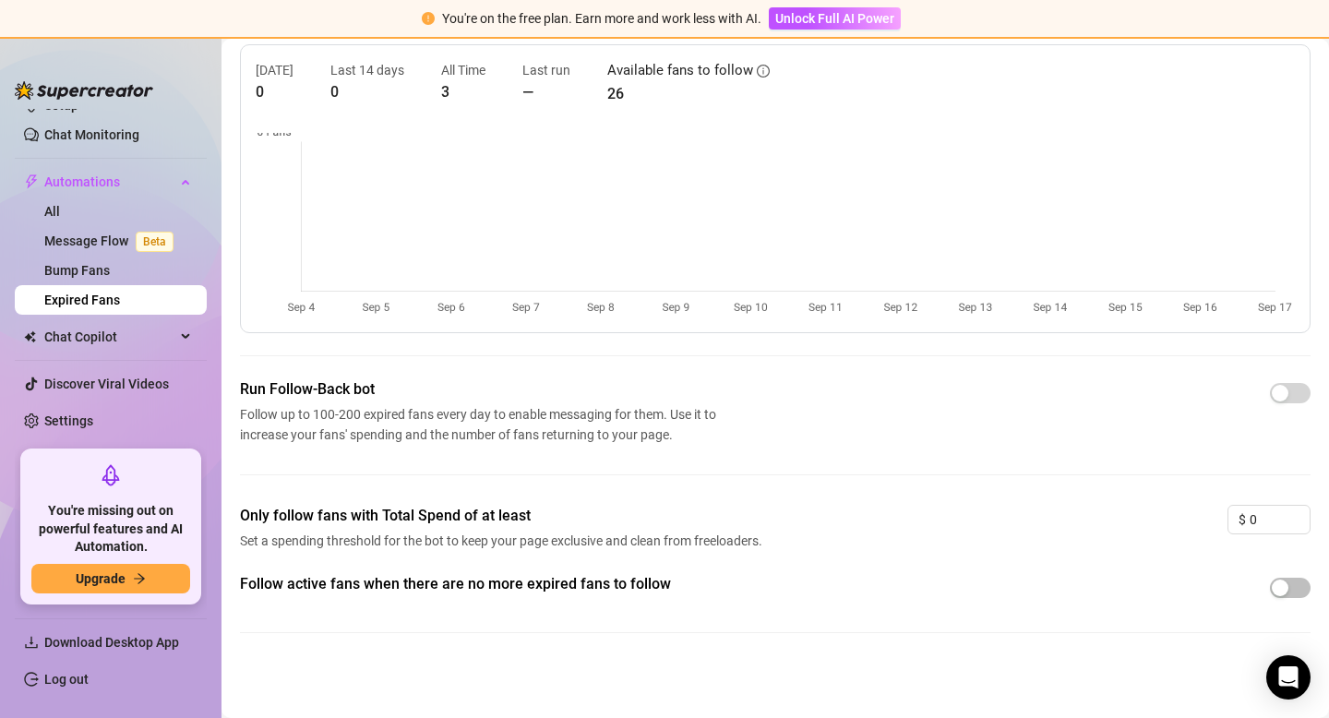
scroll to position [0, 0]
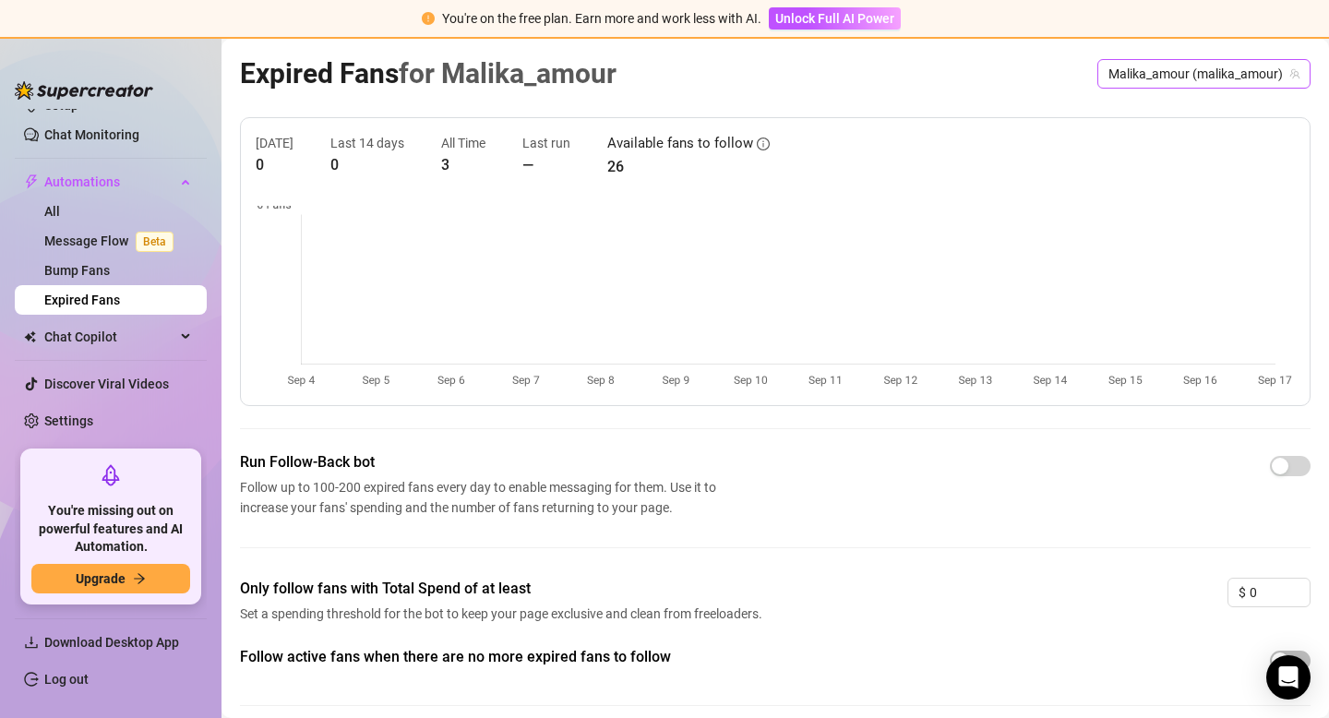
click at [1187, 73] on span "Malika_amour (malika_amour)" at bounding box center [1204, 74] width 191 height 28
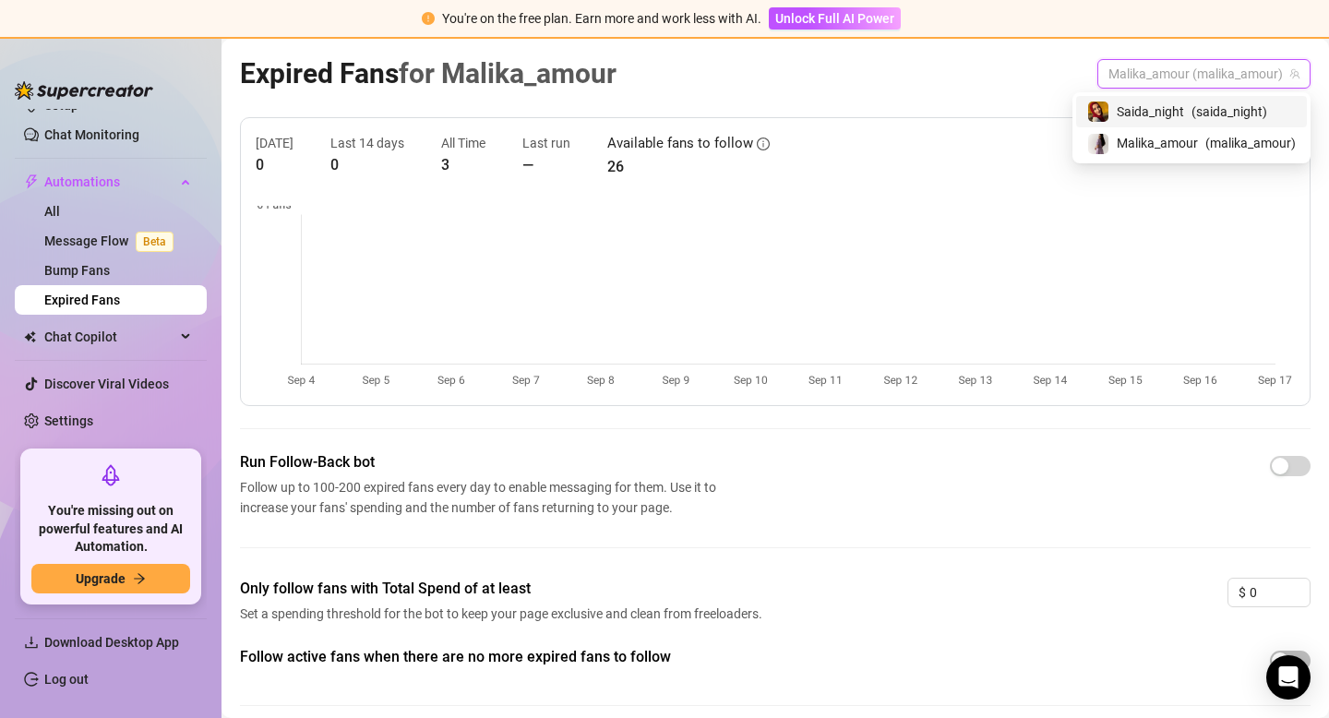
click at [1167, 97] on div "Saida_night ( saida_night )" at bounding box center [1191, 111] width 231 height 31
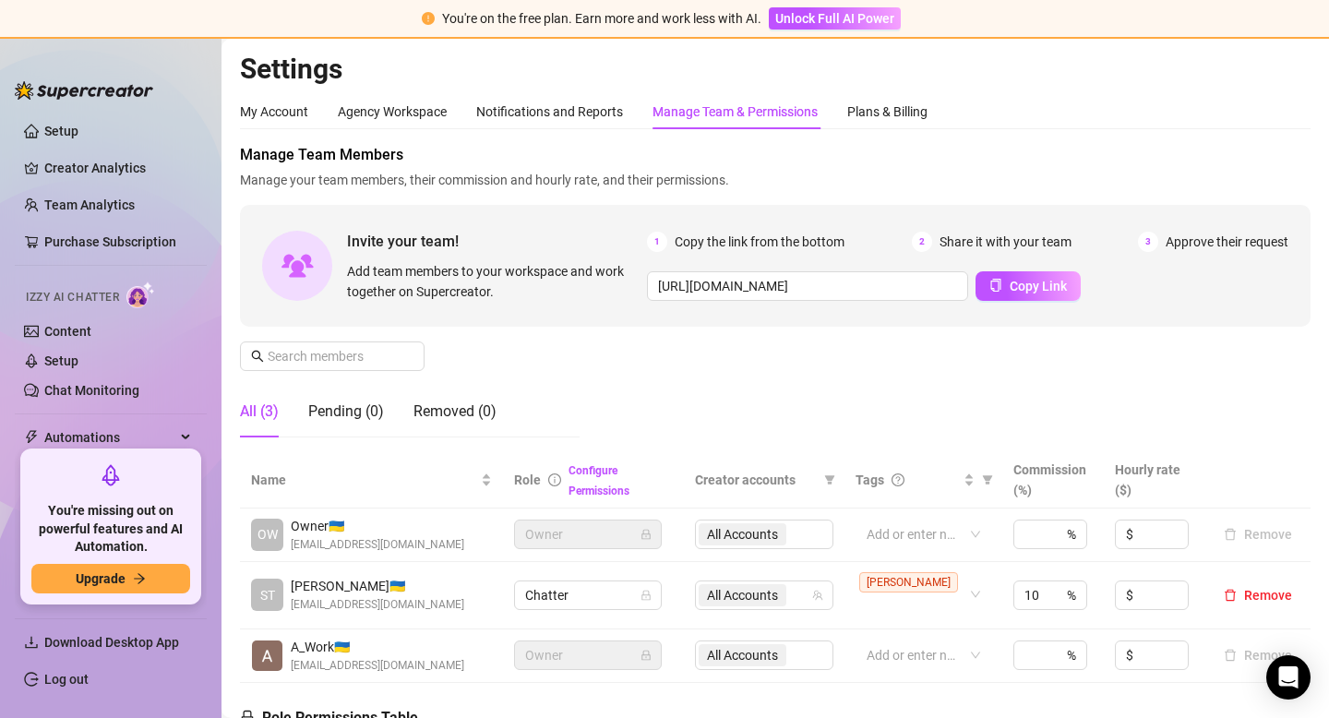
scroll to position [0, 3182]
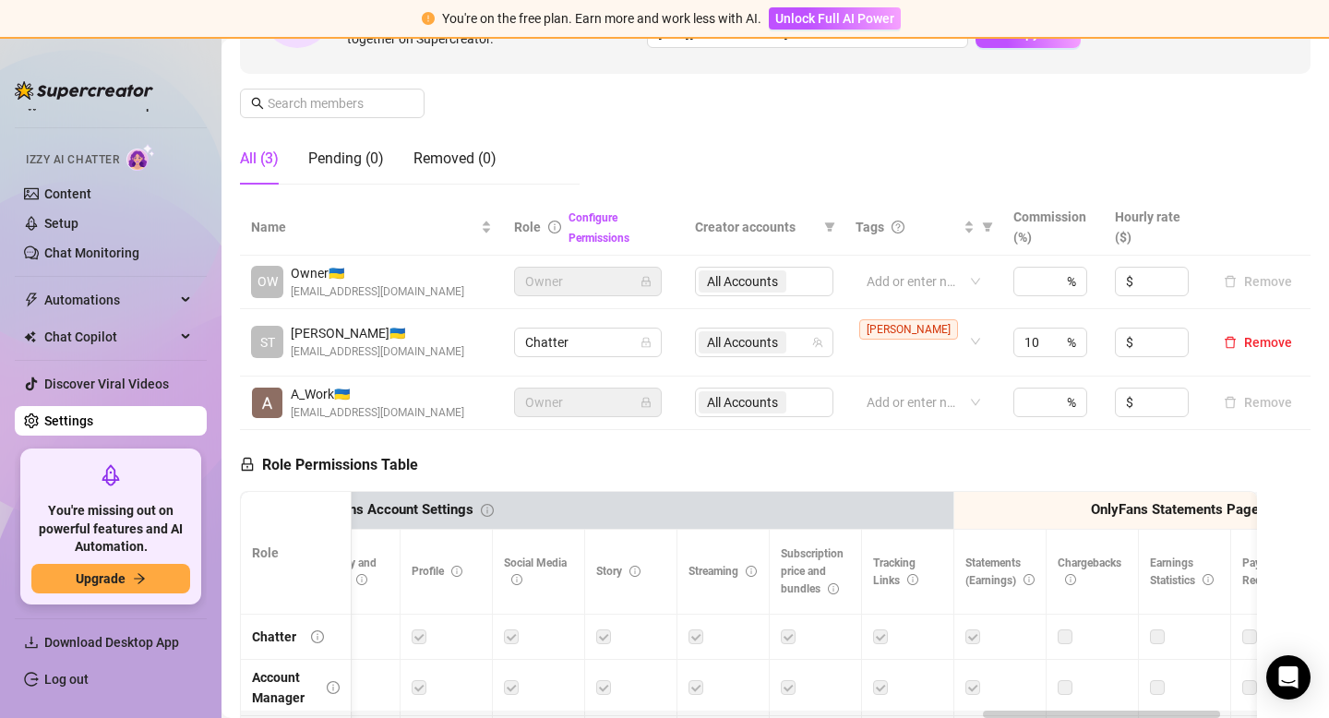
click at [93, 414] on link "Settings" at bounding box center [68, 421] width 49 height 15
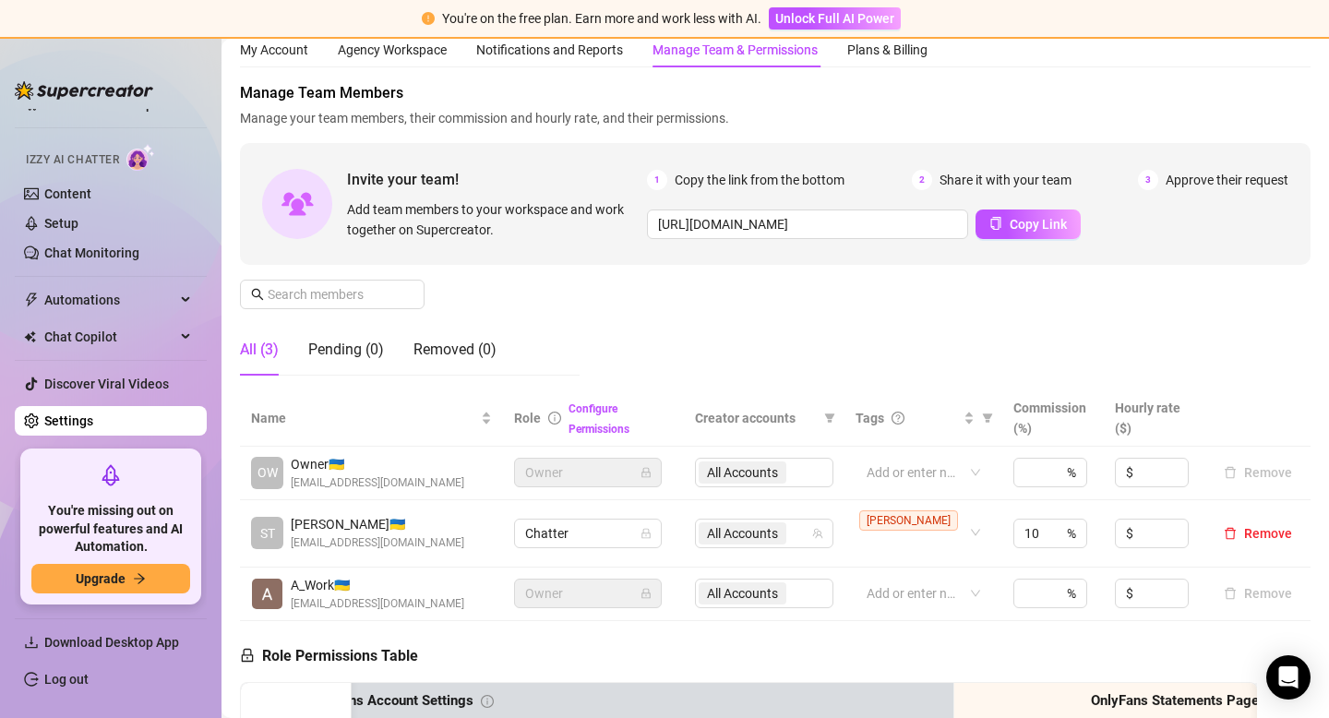
scroll to position [0, 0]
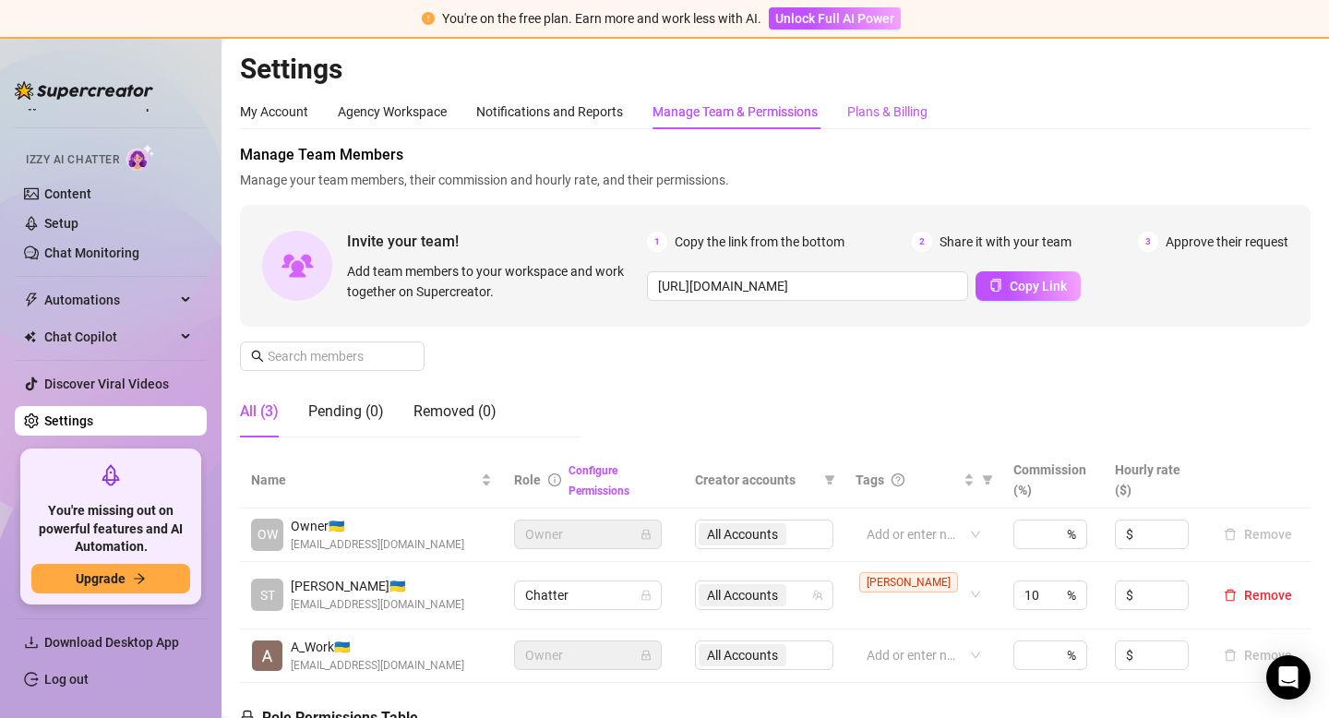
click at [874, 120] on div "Plans & Billing" at bounding box center [887, 112] width 80 height 20
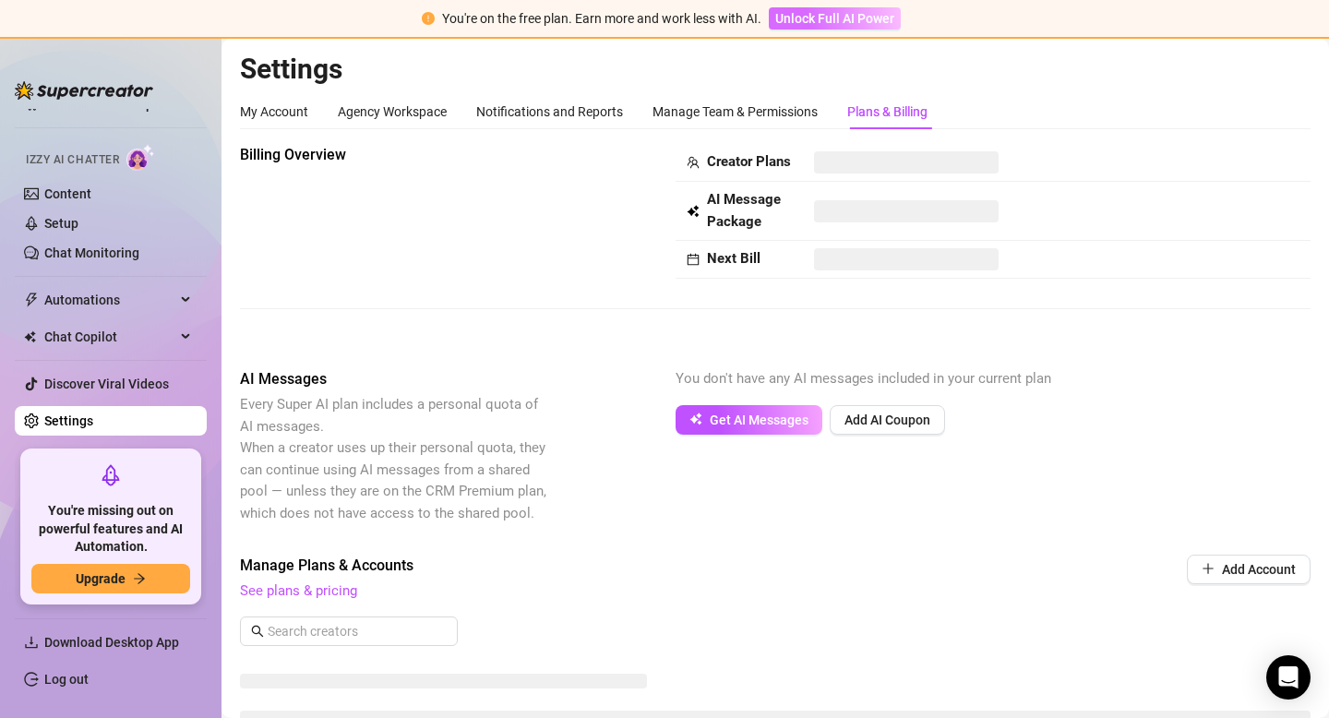
click at [844, 21] on span "Unlock Full AI Power" at bounding box center [834, 18] width 119 height 15
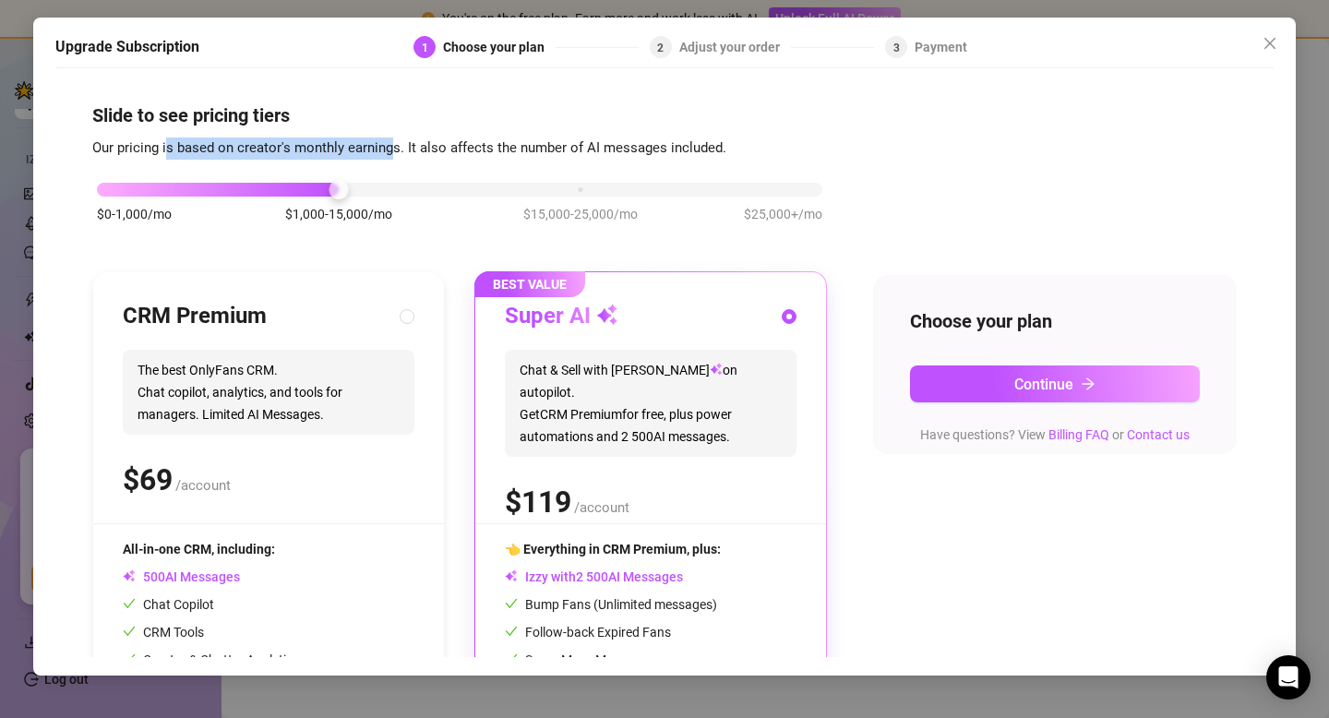
drag, startPoint x: 170, startPoint y: 149, endPoint x: 393, endPoint y: 149, distance: 223.4
click at [393, 149] on span "Our pricing is based on creator's monthly earnings. It also affects the number …" at bounding box center [409, 147] width 634 height 17
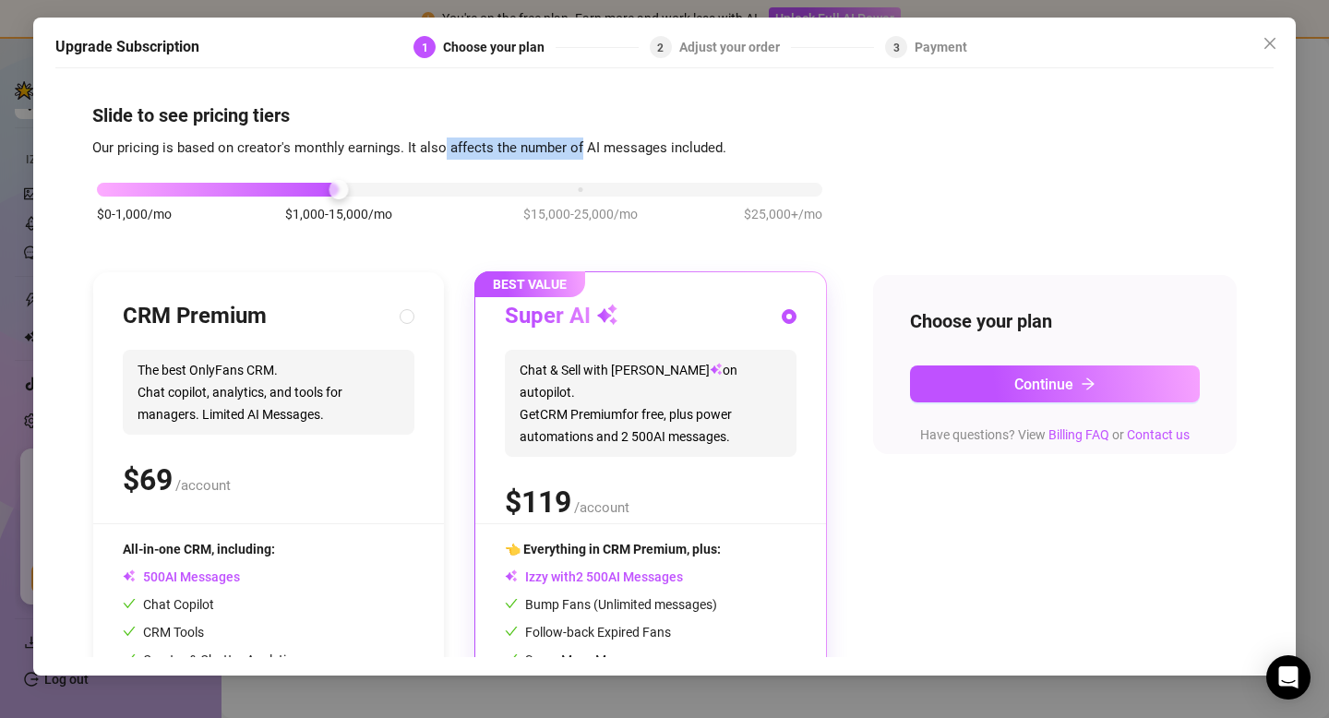
drag, startPoint x: 441, startPoint y: 150, endPoint x: 581, endPoint y: 149, distance: 139.4
click at [581, 149] on span "Our pricing is based on creator's monthly earnings. It also affects the number …" at bounding box center [409, 147] width 634 height 17
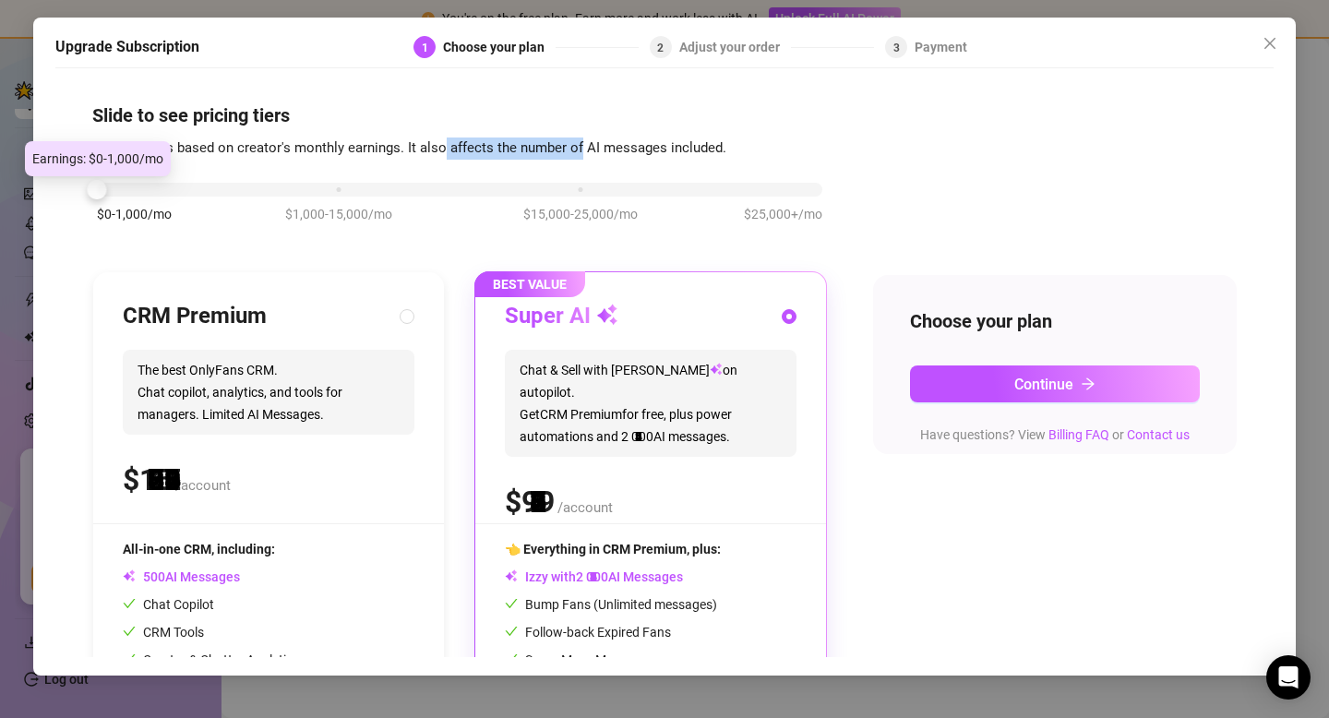
drag, startPoint x: 345, startPoint y: 189, endPoint x: 136, endPoint y: 184, distance: 209.6
click at [136, 184] on div "$0-1,000/mo $1,000-15,000/mo $15,000-25,000/mo $25,000+/mo" at bounding box center [460, 184] width 726 height 11
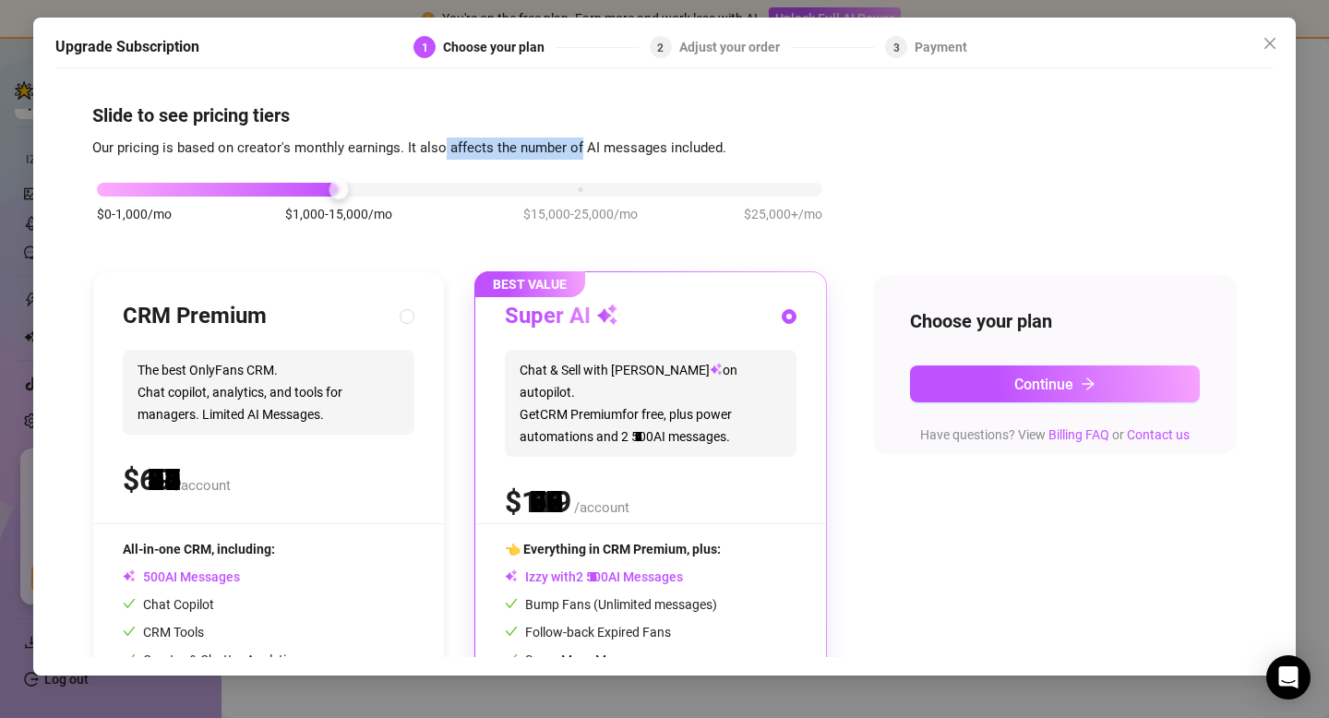
click at [258, 187] on div "$0-1,000/mo $1,000-15,000/mo $15,000-25,000/mo $25,000+/mo" at bounding box center [460, 184] width 726 height 11
click at [111, 190] on div "$0-1,000/mo $1,000-15,000/mo $15,000-25,000/mo $25,000+/mo" at bounding box center [460, 184] width 726 height 11
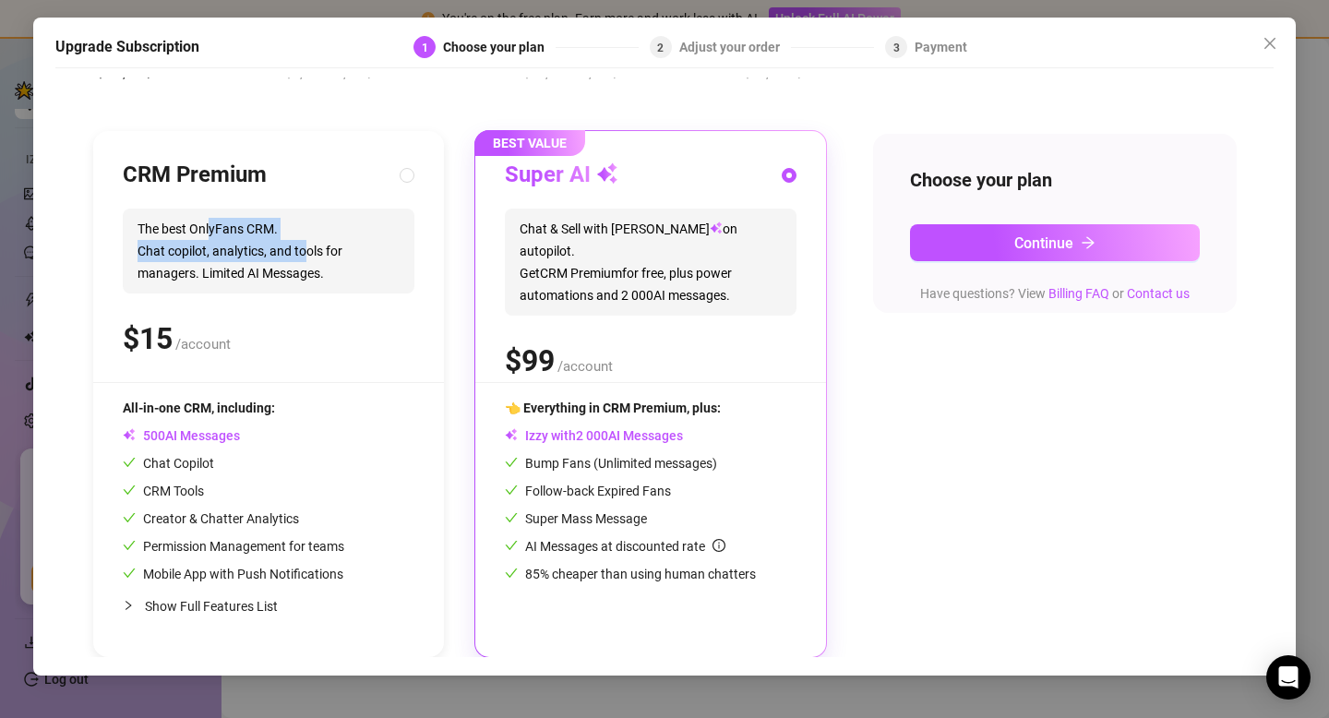
drag, startPoint x: 211, startPoint y: 234, endPoint x: 305, endPoint y: 242, distance: 93.5
click at [305, 242] on span "The best OnlyFans CRM. Chat copilot, analytics, and tools for managers. Limited…" at bounding box center [269, 251] width 292 height 85
radio input "true"
radio input "false"
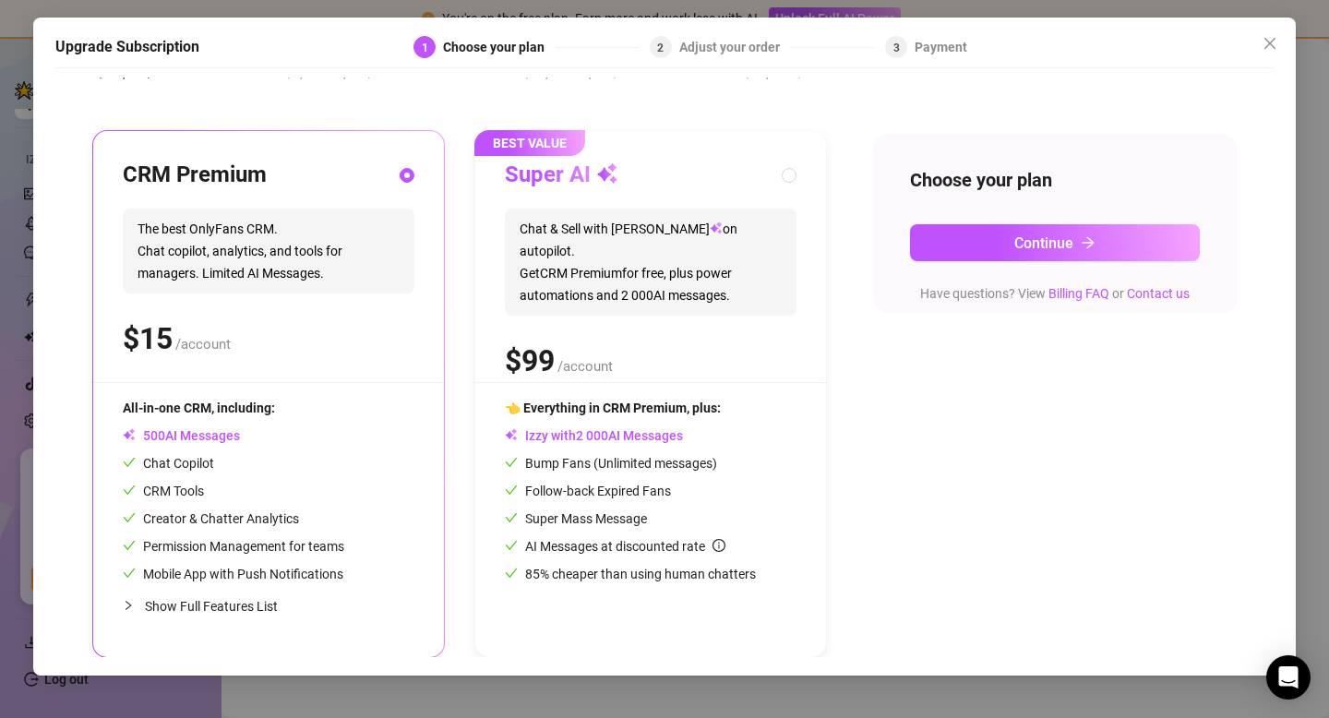
click at [342, 339] on div "$ /account" at bounding box center [269, 339] width 292 height 46
drag, startPoint x: 221, startPoint y: 275, endPoint x: 338, endPoint y: 276, distance: 117.2
click at [338, 276] on span "The best OnlyFans CRM. Chat copilot, analytics, and tools for managers. Limited…" at bounding box center [269, 251] width 292 height 85
click at [281, 306] on div "CRM Premium The best OnlyFans CRM. Chat copilot, analytics, and tools for manag…" at bounding box center [269, 272] width 292 height 222
drag, startPoint x: 146, startPoint y: 466, endPoint x: 230, endPoint y: 464, distance: 84.0
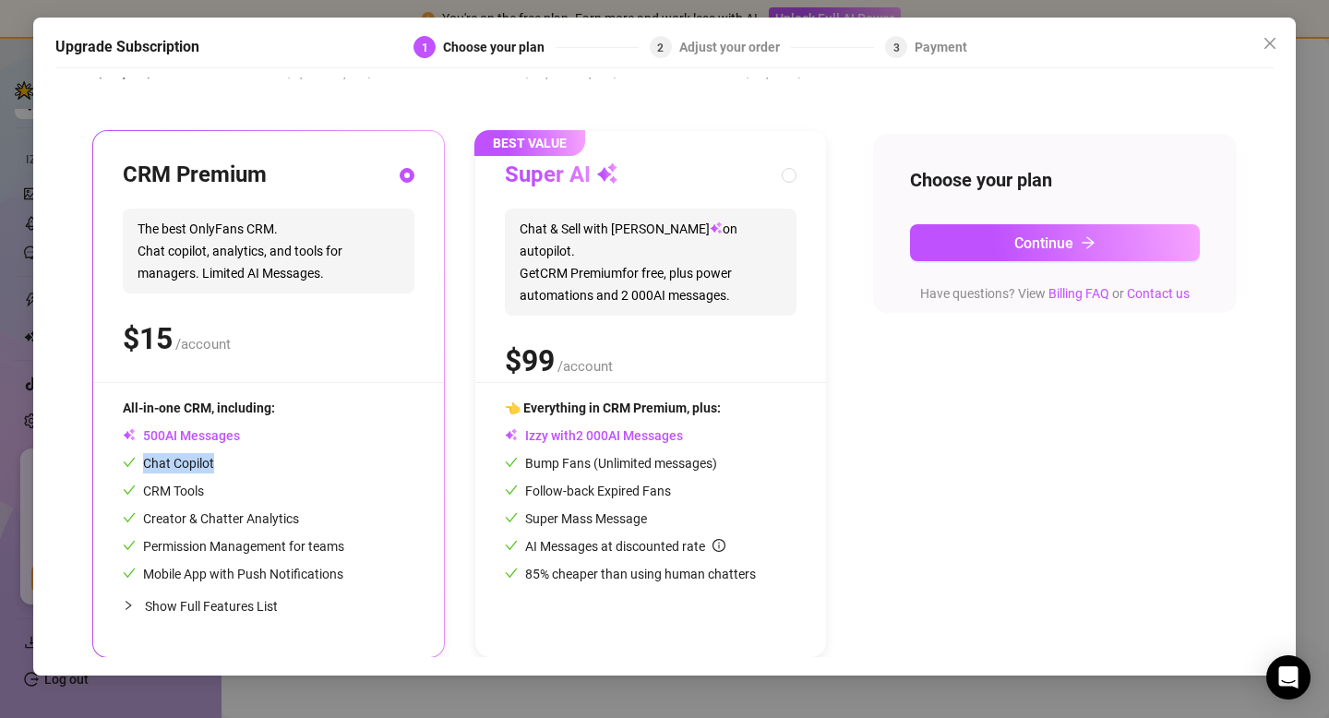
click at [230, 464] on div "Chat Copilot" at bounding box center [234, 463] width 222 height 20
drag, startPoint x: 142, startPoint y: 484, endPoint x: 208, endPoint y: 489, distance: 65.8
click at [208, 489] on div "CRM Tools" at bounding box center [234, 491] width 222 height 20
drag, startPoint x: 159, startPoint y: 514, endPoint x: 305, endPoint y: 520, distance: 146.0
click at [305, 520] on div "Creator & Chatter Analytics" at bounding box center [234, 519] width 222 height 20
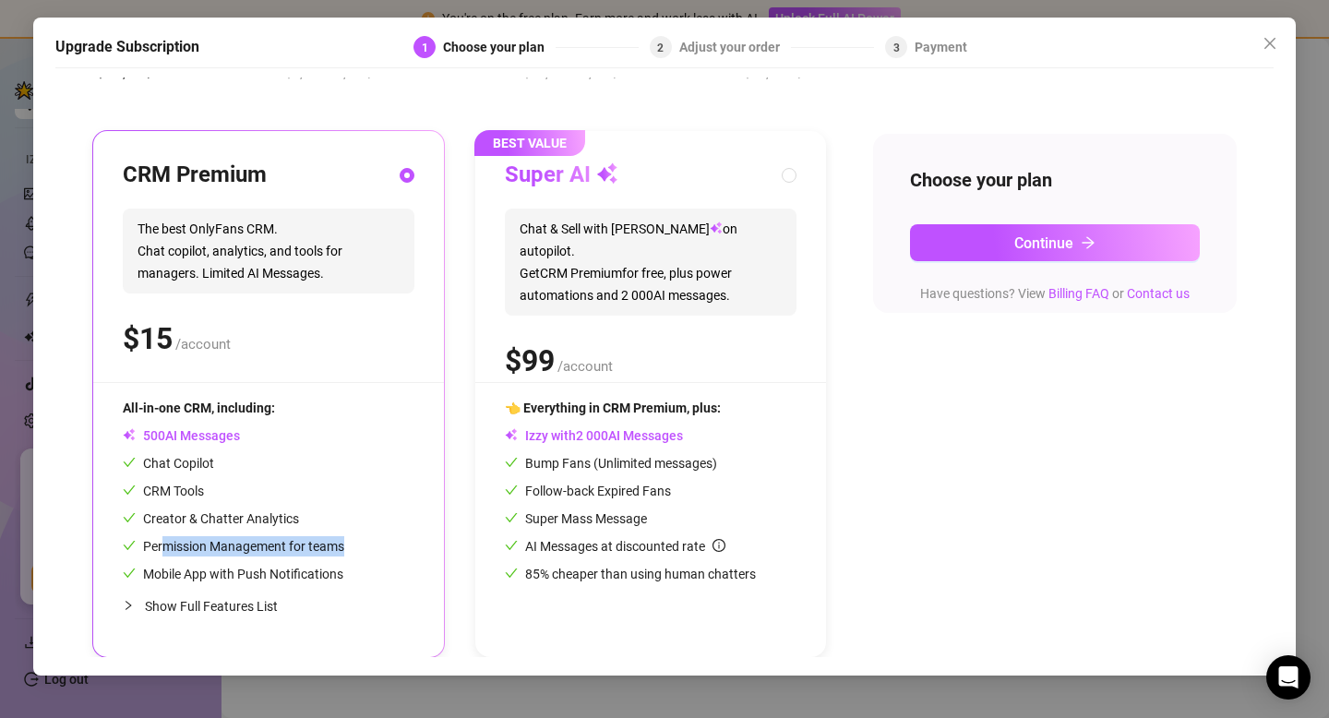
drag, startPoint x: 165, startPoint y: 547, endPoint x: 337, endPoint y: 557, distance: 171.9
click at [337, 557] on div "All-in-one CRM, including: AI Messages Chat Copilot CRM Tools Creator & Chatter…" at bounding box center [234, 491] width 222 height 186
drag, startPoint x: 131, startPoint y: 571, endPoint x: 353, endPoint y: 583, distance: 221.9
click at [353, 583] on div "All-in-one CRM, including: AI Messages Chat Copilot CRM Tools Creator & Chatter…" at bounding box center [269, 513] width 292 height 230
click at [133, 606] on icon "collapsed" at bounding box center [128, 605] width 11 height 11
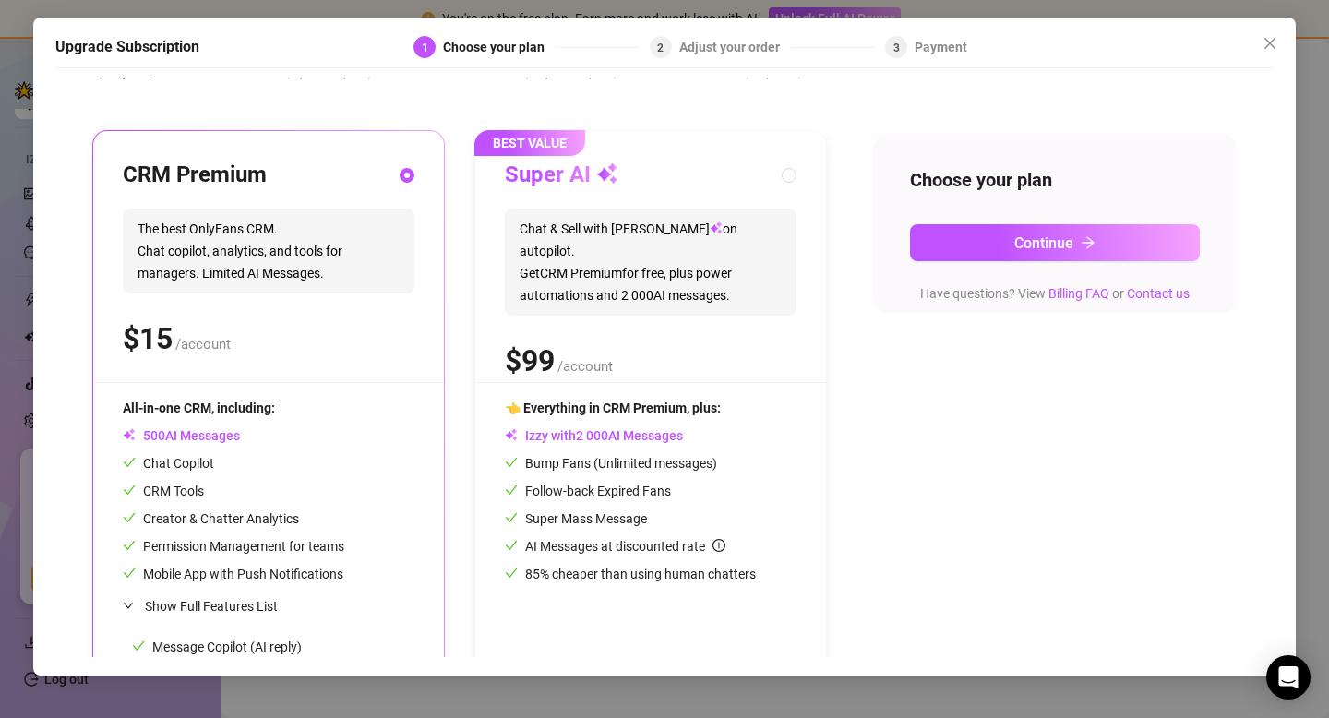
scroll to position [304, 0]
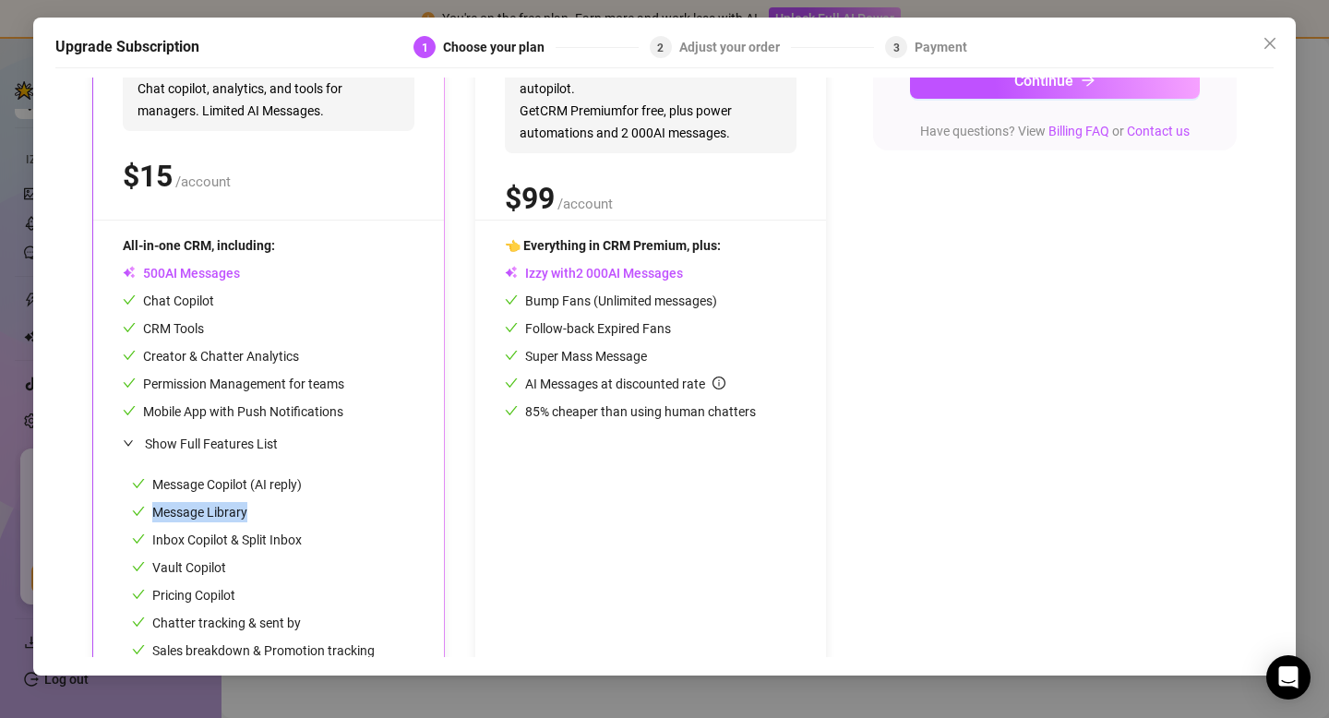
drag, startPoint x: 156, startPoint y: 510, endPoint x: 267, endPoint y: 513, distance: 110.8
click at [267, 513] on div "Message Library" at bounding box center [253, 512] width 243 height 20
drag, startPoint x: 169, startPoint y: 540, endPoint x: 311, endPoint y: 545, distance: 142.2
click at [311, 545] on div "Inbox Copilot & Split Inbox" at bounding box center [253, 540] width 243 height 20
drag, startPoint x: 155, startPoint y: 566, endPoint x: 233, endPoint y: 566, distance: 77.5
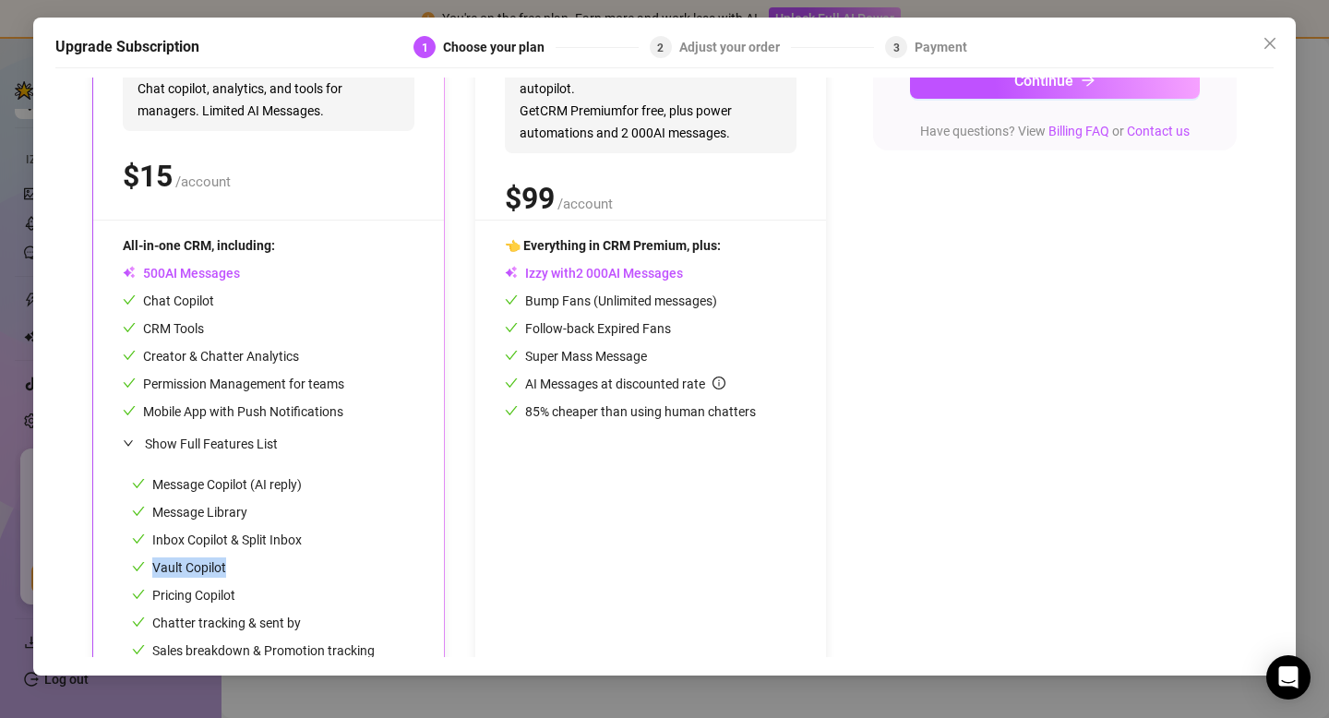
click at [233, 566] on div "Vault Copilot" at bounding box center [253, 568] width 243 height 20
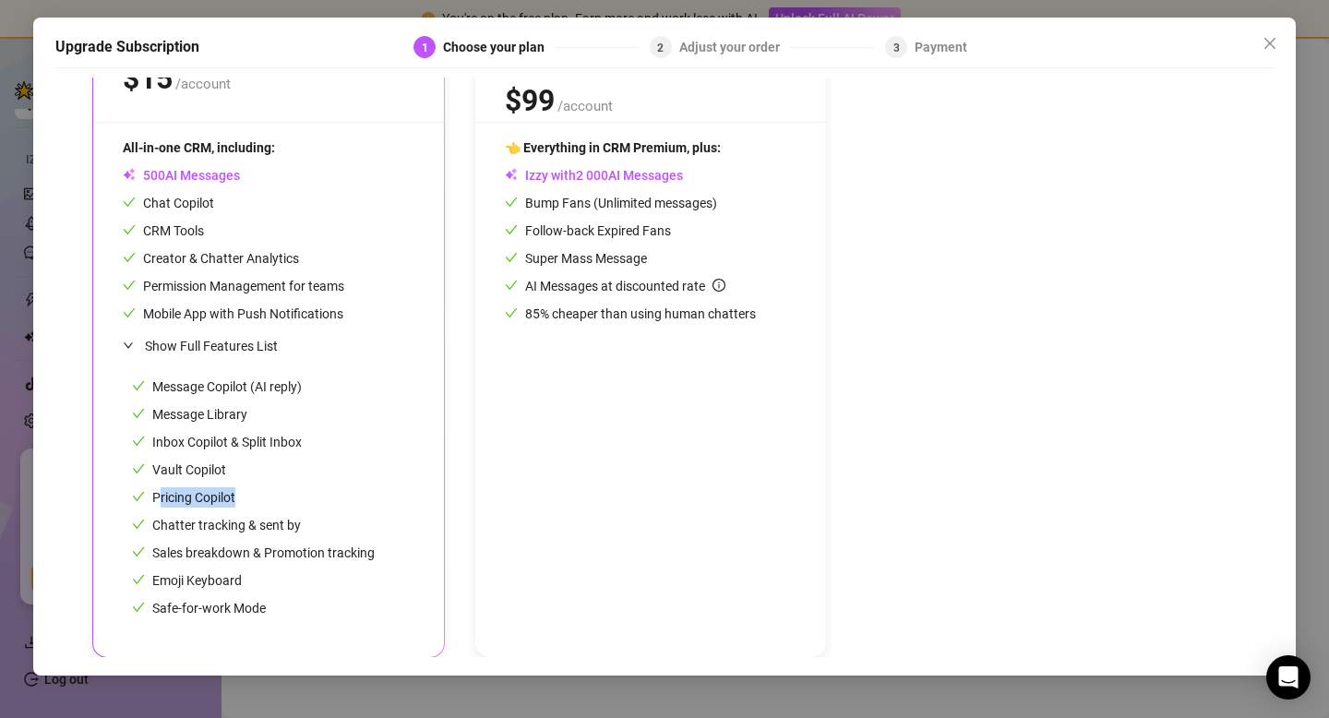
drag, startPoint x: 156, startPoint y: 498, endPoint x: 232, endPoint y: 496, distance: 75.7
click at [233, 497] on span "Pricing Copilot" at bounding box center [183, 497] width 103 height 15
click at [159, 470] on span "Vault Copilot" at bounding box center [179, 469] width 94 height 15
drag, startPoint x: 160, startPoint y: 470, endPoint x: 223, endPoint y: 471, distance: 63.7
click at [223, 471] on span "Vault Copilot" at bounding box center [179, 469] width 94 height 15
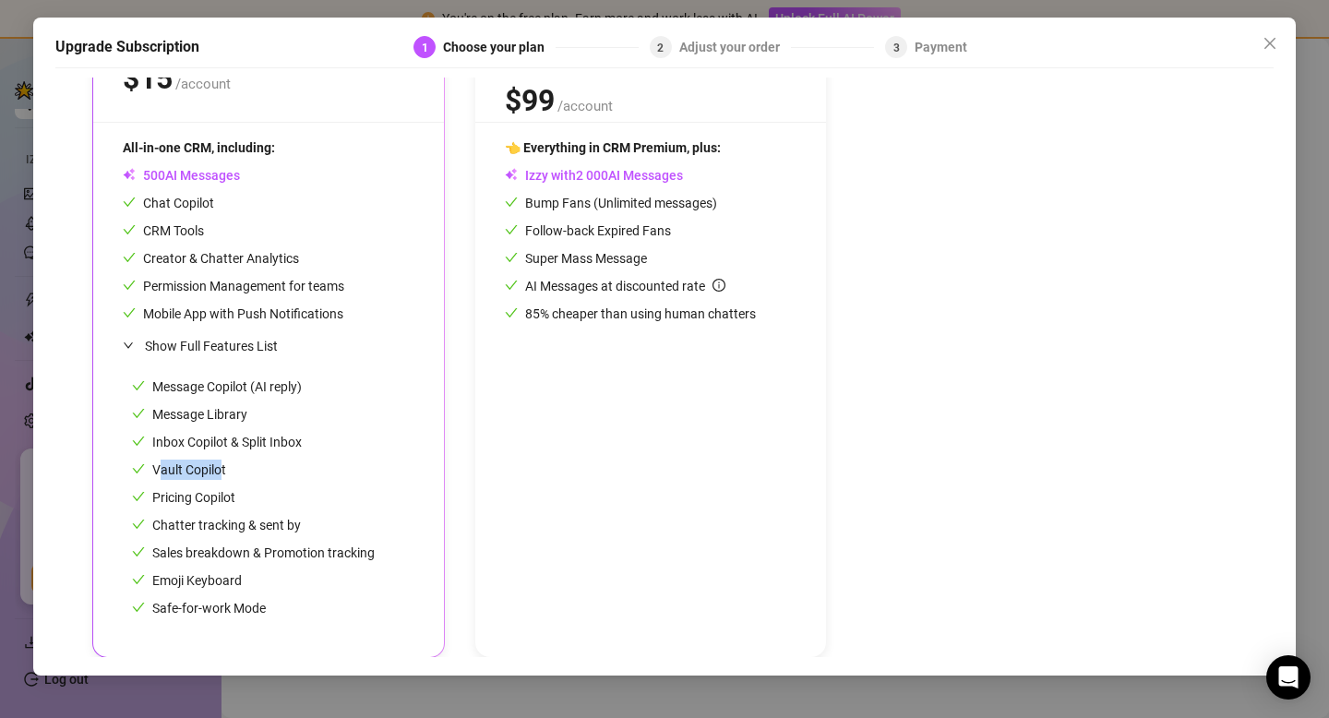
click at [211, 478] on div at bounding box center [211, 478] width 0 height 0
click at [316, 472] on div "Vault Copilot" at bounding box center [253, 470] width 243 height 20
drag, startPoint x: 248, startPoint y: 476, endPoint x: 155, endPoint y: 465, distance: 93.9
click at [155, 465] on div "Vault Copilot" at bounding box center [253, 470] width 243 height 20
click at [143, 436] on div at bounding box center [143, 436] width 0 height 0
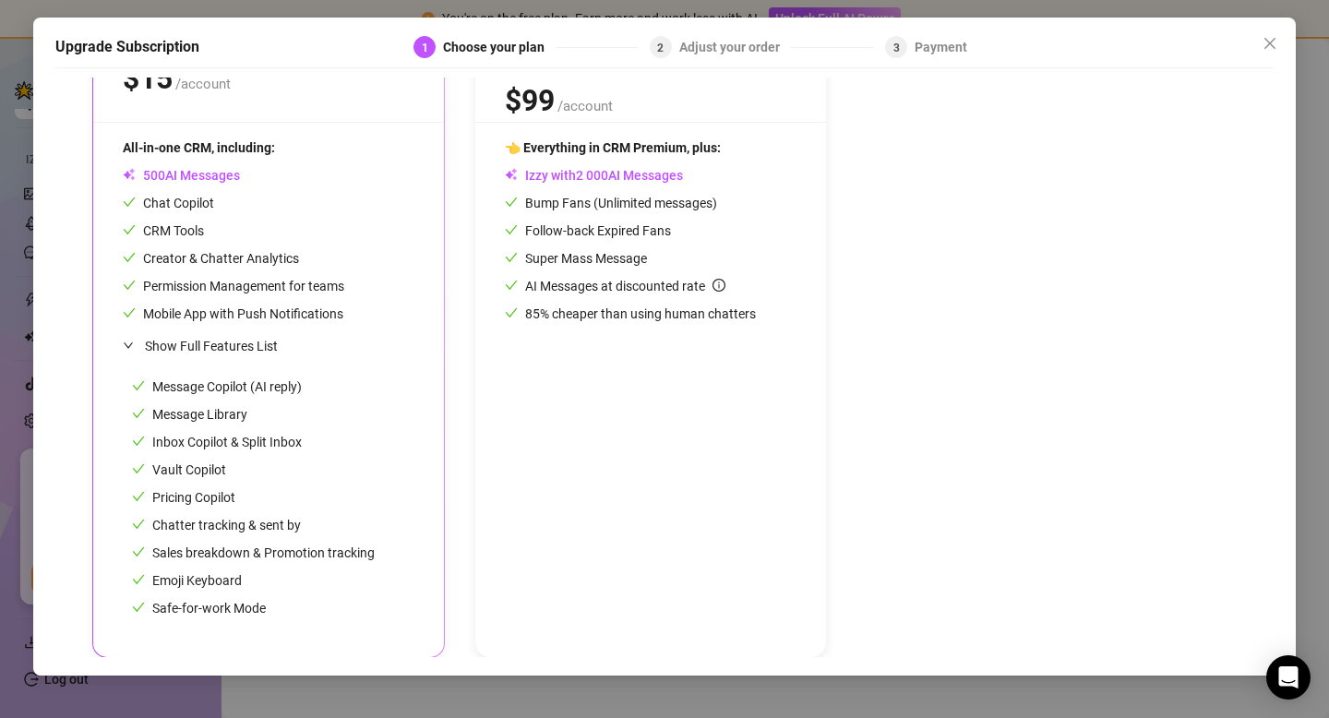
click at [235, 493] on span "Pricing Copilot" at bounding box center [183, 497] width 103 height 15
drag, startPoint x: 240, startPoint y: 501, endPoint x: 151, endPoint y: 500, distance: 88.6
click at [151, 500] on div "Pricing Copilot" at bounding box center [253, 497] width 243 height 20
click at [139, 506] on div at bounding box center [139, 506] width 0 height 0
click at [249, 496] on div "Pricing Copilot" at bounding box center [253, 497] width 243 height 20
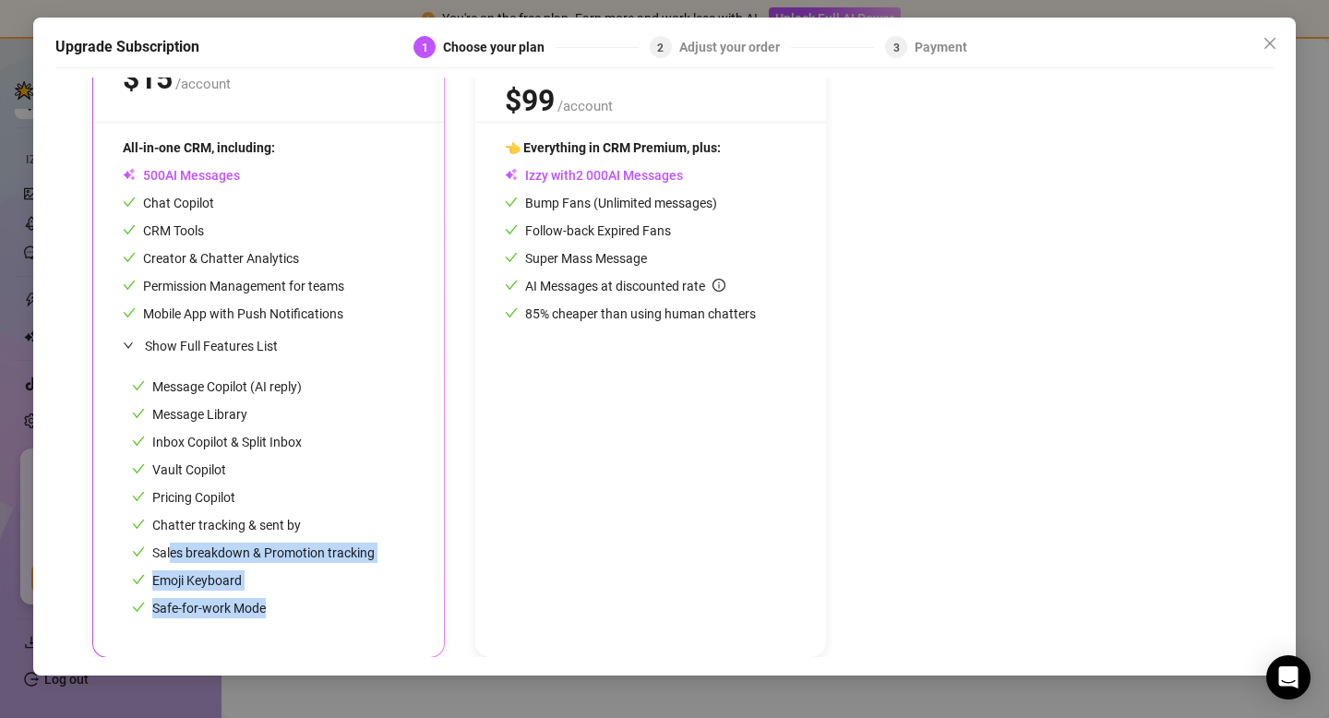
drag, startPoint x: 171, startPoint y: 554, endPoint x: 381, endPoint y: 563, distance: 210.7
click at [381, 563] on div "Message Copilot (AI reply) Message Library Inbox Copilot & Split Inbox Vault Co…" at bounding box center [269, 497] width 292 height 260
click at [315, 573] on div "Emoji Keyboard" at bounding box center [253, 580] width 243 height 20
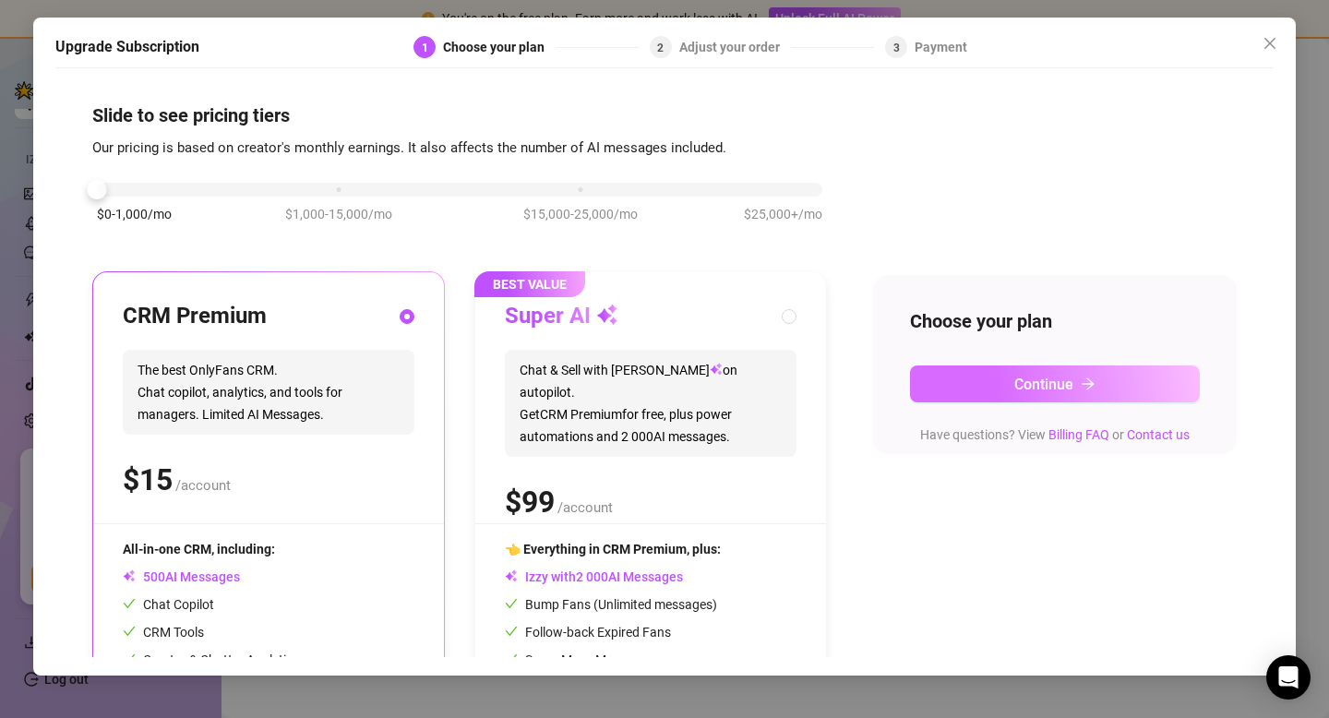
click at [995, 395] on button "Continue" at bounding box center [1055, 384] width 290 height 37
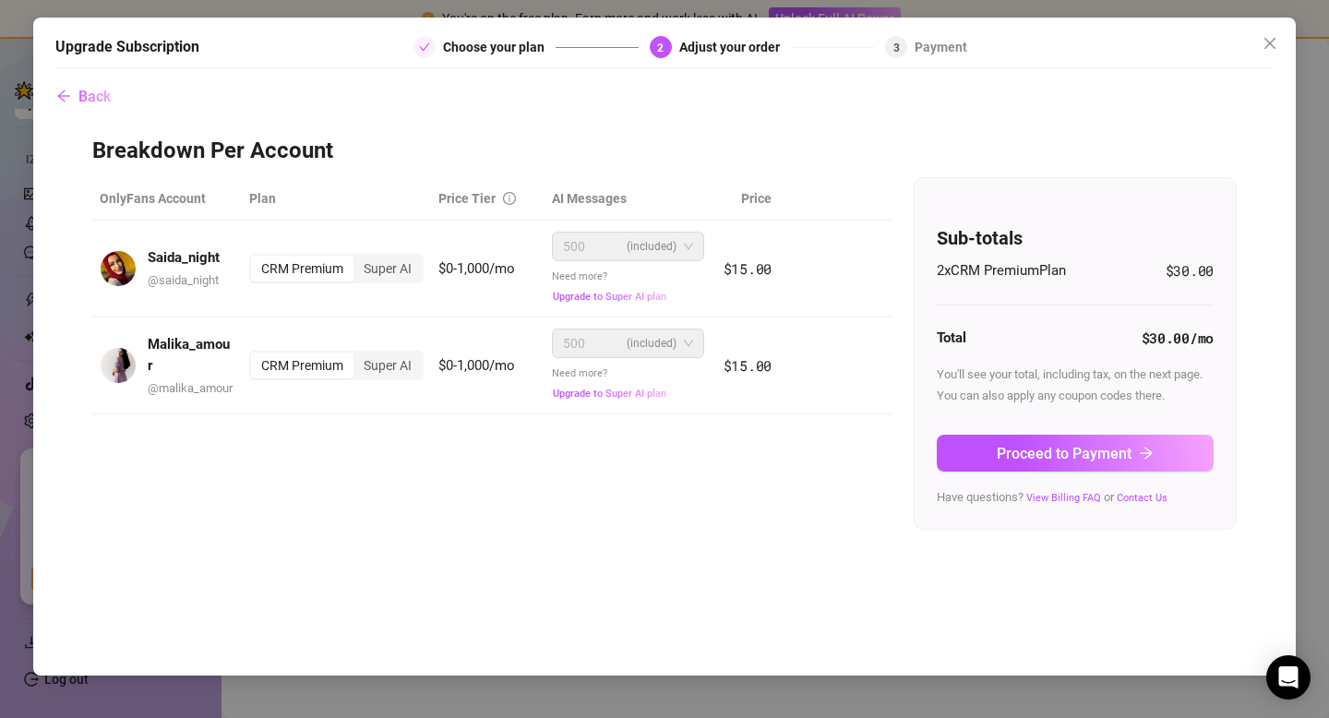
click at [770, 176] on div "Breakdown Per Account OnlyFans Account Plan Price Tier AI Messages Price Saida_…" at bounding box center [664, 333] width 1145 height 393
click at [502, 54] on div "Choose your plan" at bounding box center [499, 47] width 113 height 22
click at [77, 94] on button "Back" at bounding box center [83, 96] width 56 height 37
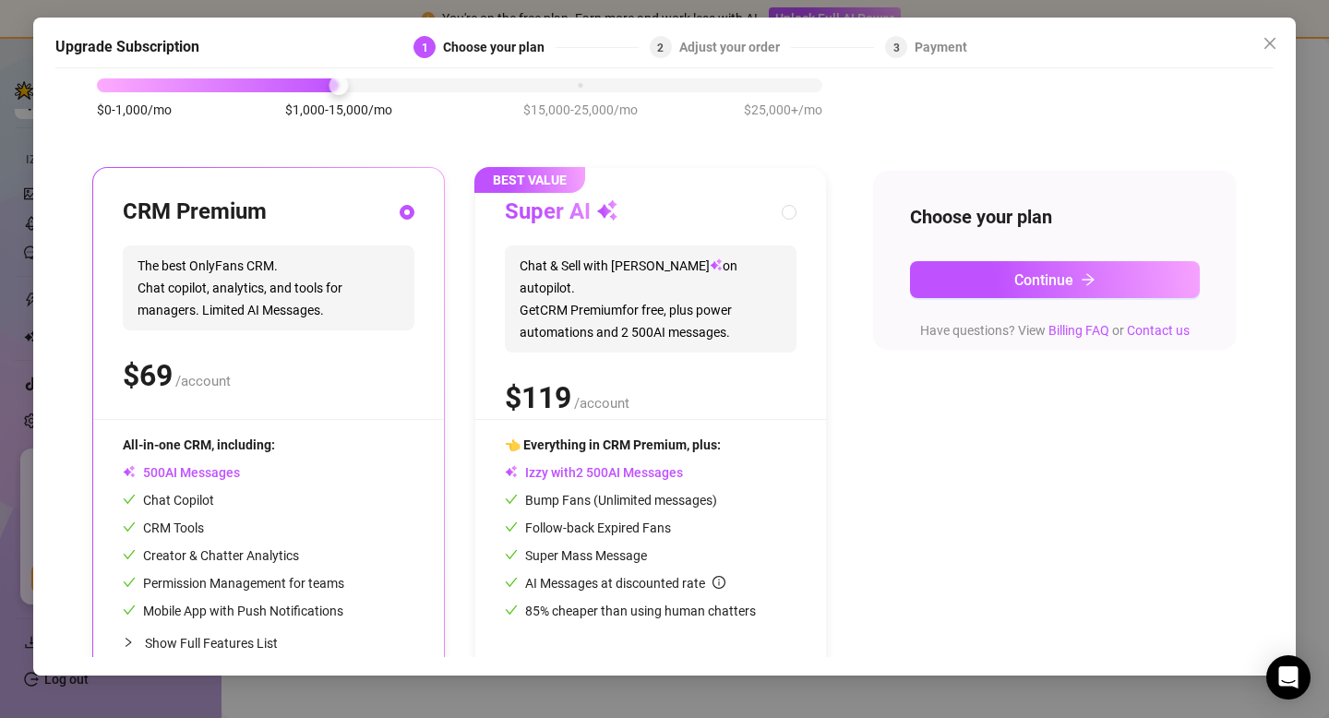
scroll to position [141, 0]
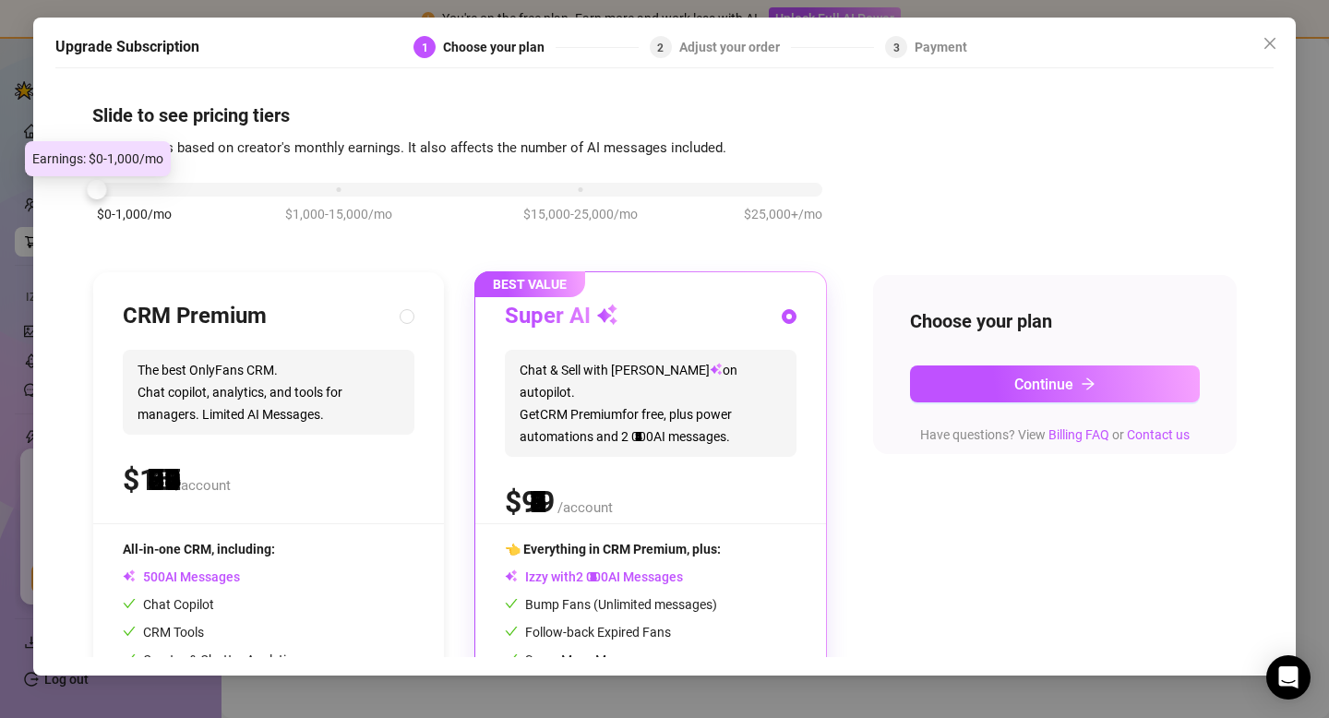
drag, startPoint x: 338, startPoint y: 192, endPoint x: 112, endPoint y: 181, distance: 226.4
click at [112, 181] on div "$0-1,000/mo $1,000-15,000/mo $15,000-25,000/mo $25,000+/mo" at bounding box center [460, 184] width 726 height 11
